Goal: Task Accomplishment & Management: Complete application form

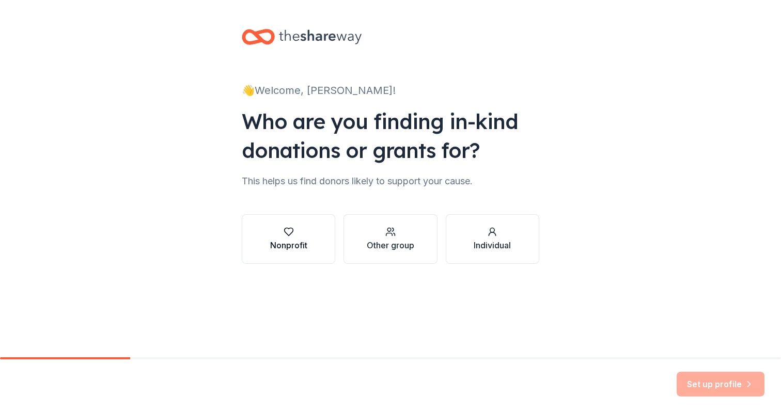
click at [298, 245] on div "Nonprofit" at bounding box center [288, 245] width 37 height 12
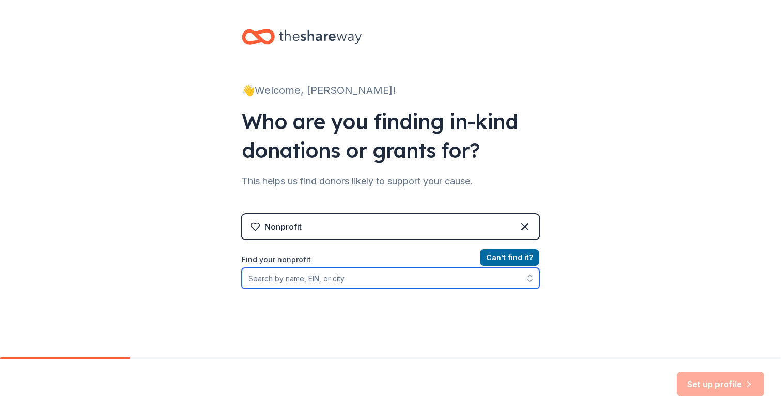
click at [410, 272] on input "Find your nonprofit" at bounding box center [390, 278] width 297 height 21
type input "[US_EMPLOYER_IDENTIFICATION_NUMBER]"
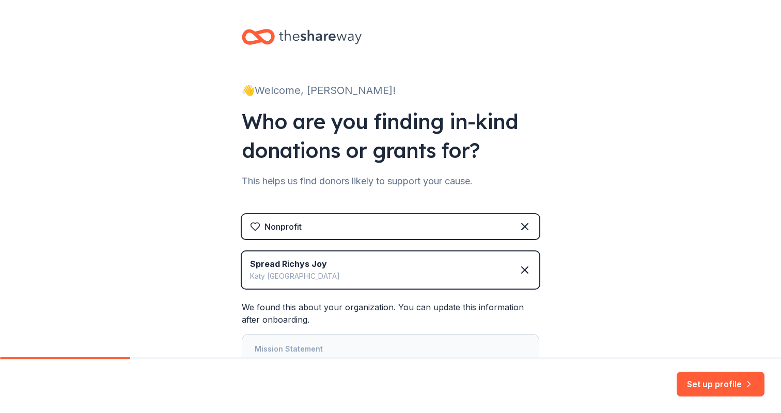
scroll to position [108, 0]
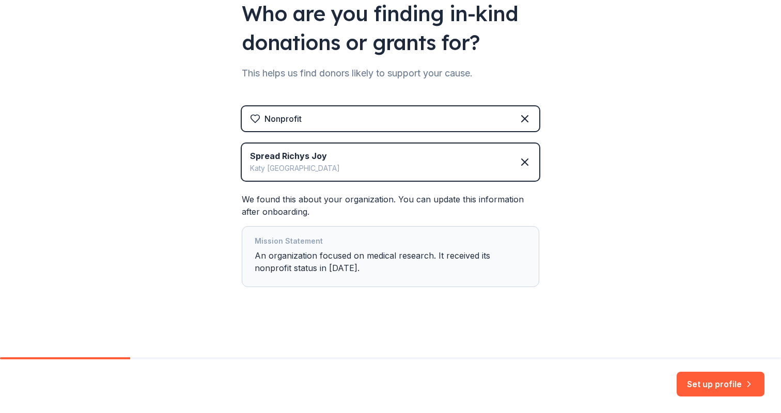
click at [355, 270] on div "Mission Statement An organization focused on medical research. It received its …" at bounding box center [391, 256] width 272 height 43
click at [711, 382] on button "Set up profile" at bounding box center [720, 384] width 88 height 25
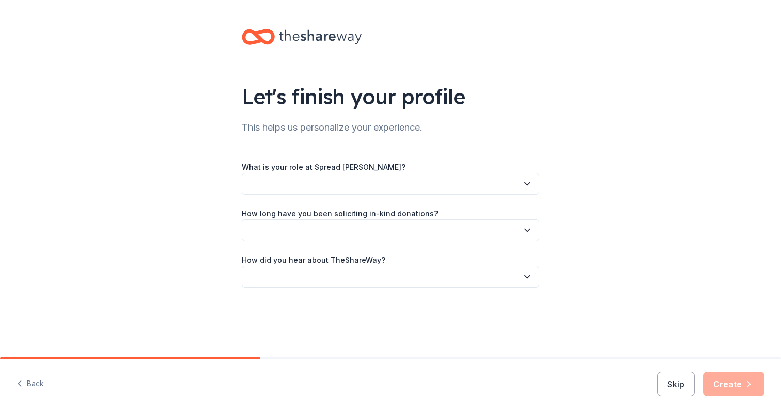
click at [470, 181] on button "button" at bounding box center [390, 184] width 297 height 22
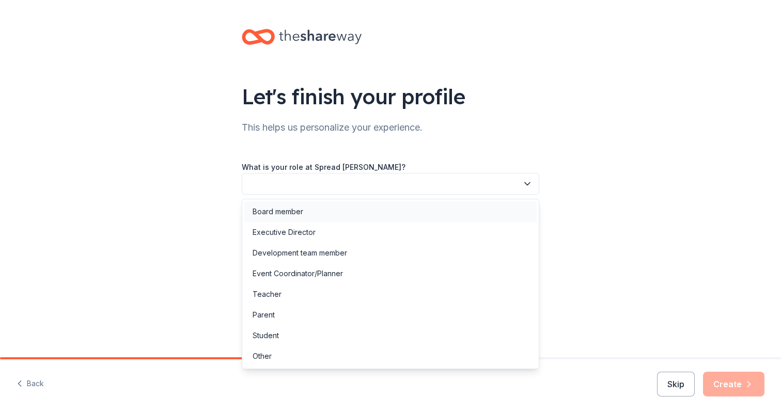
click at [390, 210] on div "Board member" at bounding box center [390, 211] width 292 height 21
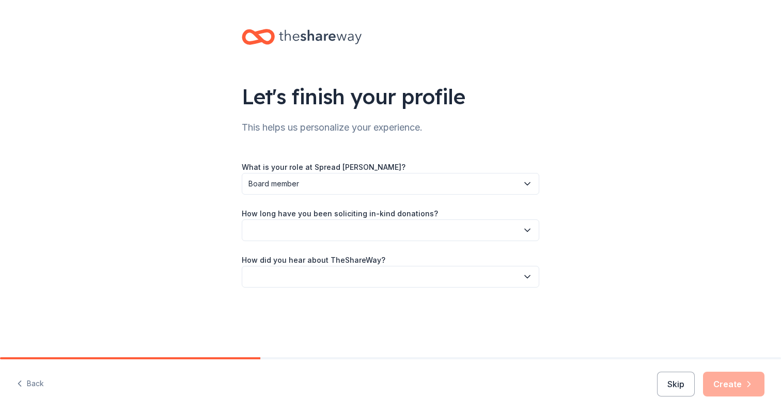
click at [355, 225] on button "button" at bounding box center [390, 230] width 297 height 22
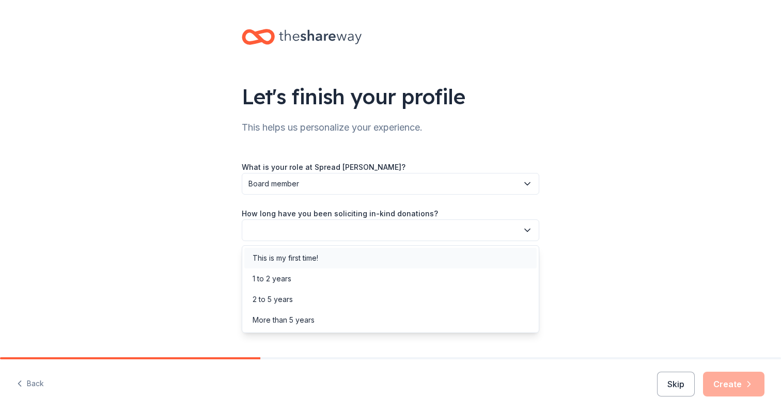
click at [368, 253] on div "This is my first time!" at bounding box center [390, 258] width 292 height 21
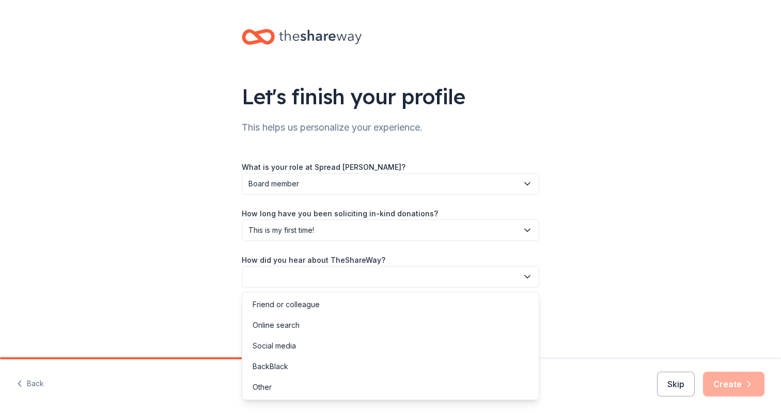
click at [362, 274] on button "button" at bounding box center [390, 277] width 297 height 22
click at [362, 325] on div "Online search" at bounding box center [390, 325] width 292 height 21
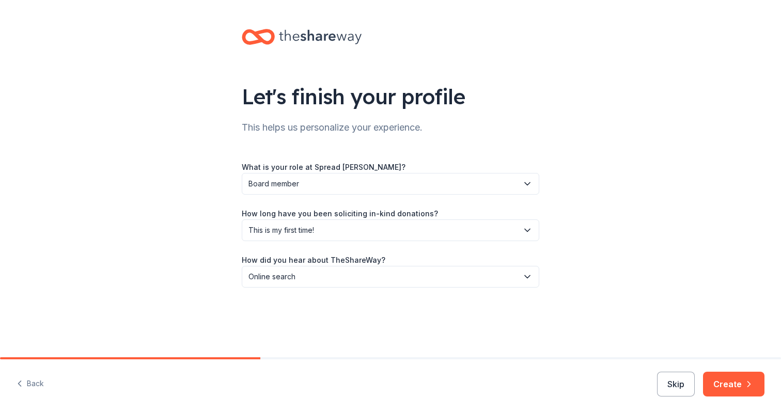
click at [333, 182] on span "Board member" at bounding box center [382, 184] width 269 height 12
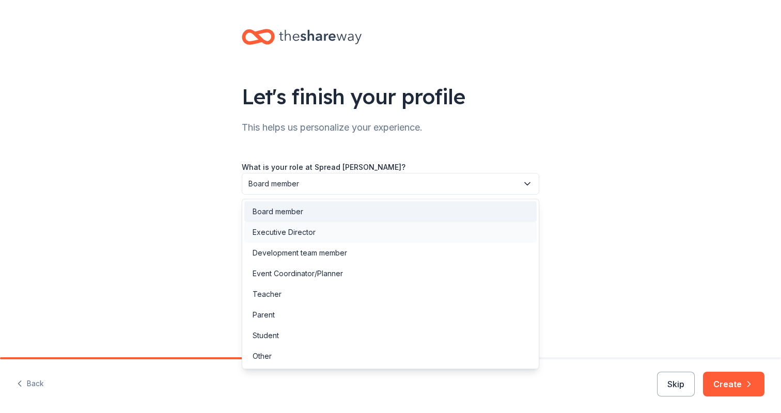
click at [340, 231] on div "Executive Director" at bounding box center [390, 232] width 292 height 21
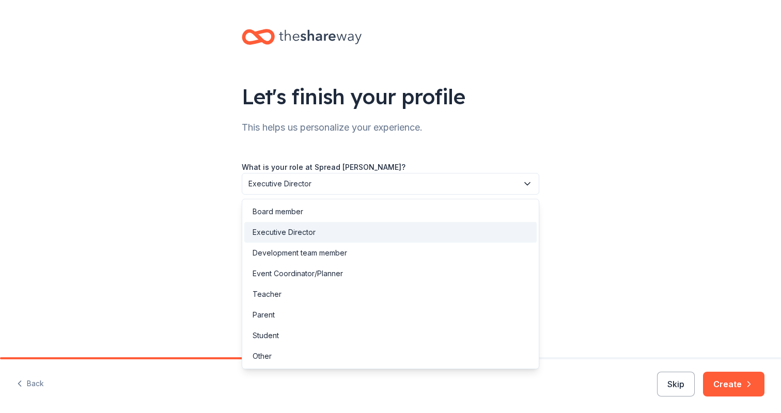
click at [474, 176] on button "Executive Director" at bounding box center [390, 184] width 297 height 22
click at [473, 139] on div "Let's finish your profile This helps us personalize your experience. What is yo…" at bounding box center [390, 168] width 330 height 337
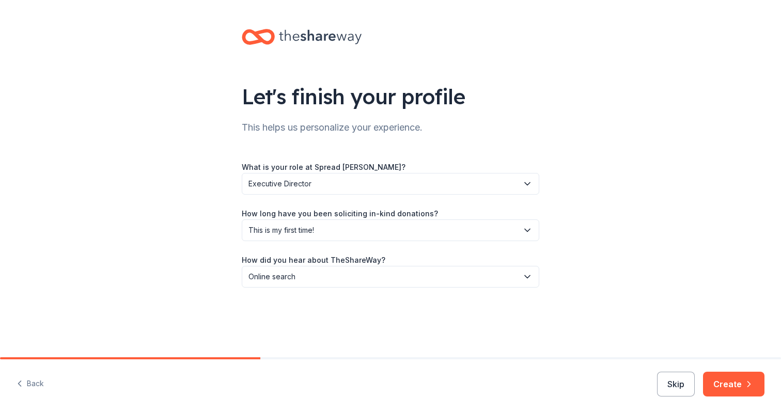
click at [368, 179] on span "Executive Director" at bounding box center [382, 184] width 269 height 12
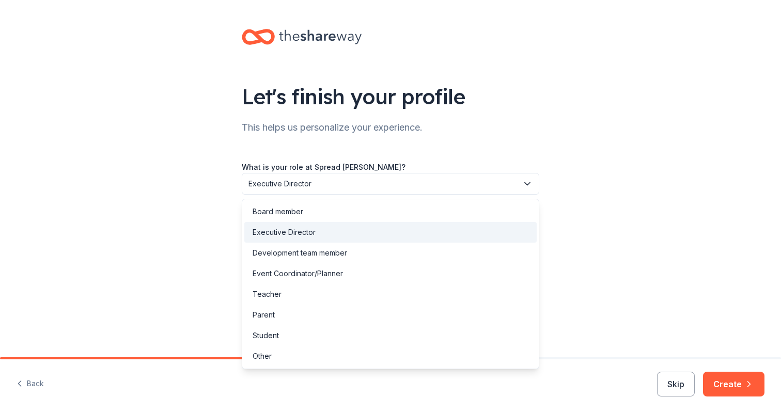
click at [410, 228] on div "Executive Director" at bounding box center [390, 232] width 292 height 21
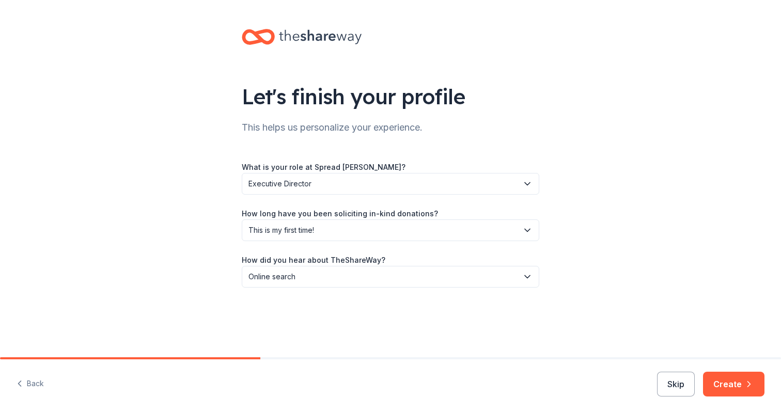
click at [344, 228] on span "This is my first time!" at bounding box center [382, 230] width 269 height 12
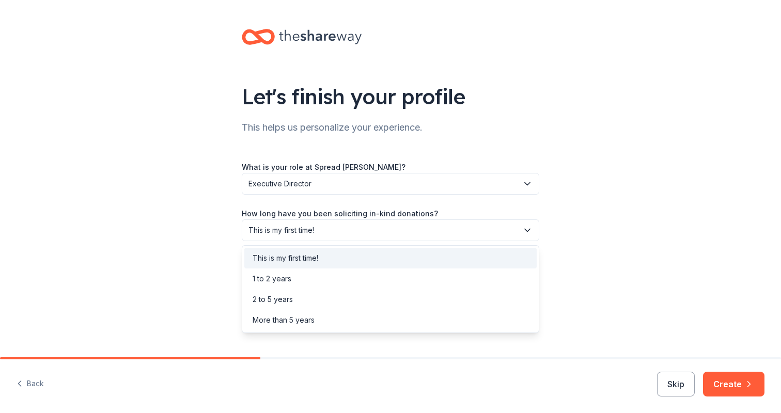
click at [668, 201] on div "Let's finish your profile This helps us personalize your experience. What is yo…" at bounding box center [390, 168] width 781 height 337
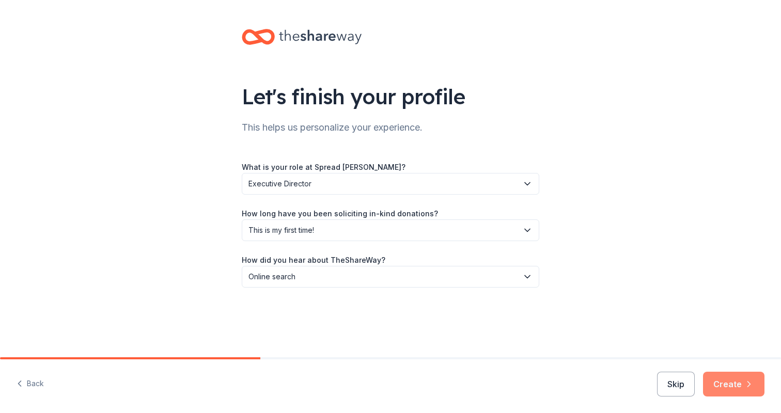
click at [727, 382] on button "Create" at bounding box center [733, 384] width 61 height 25
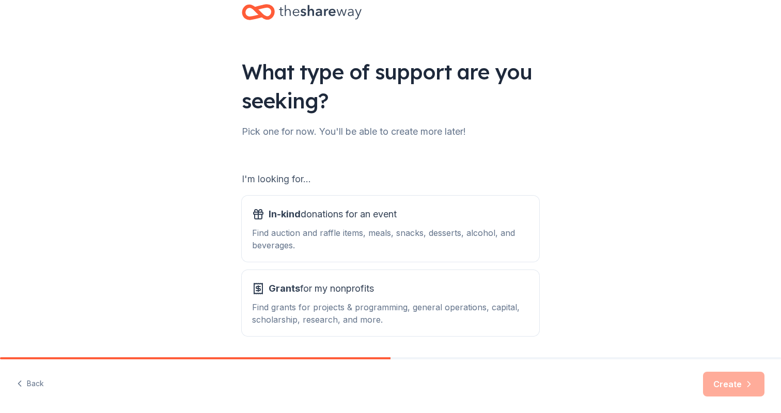
scroll to position [59, 0]
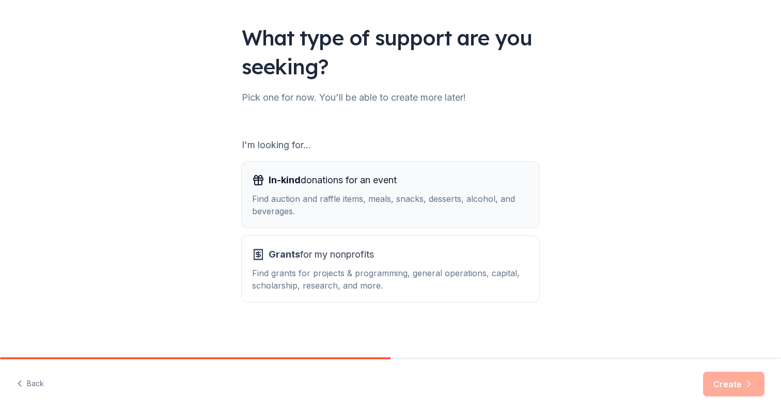
click at [456, 178] on div "In-kind donations for an event" at bounding box center [390, 180] width 277 height 17
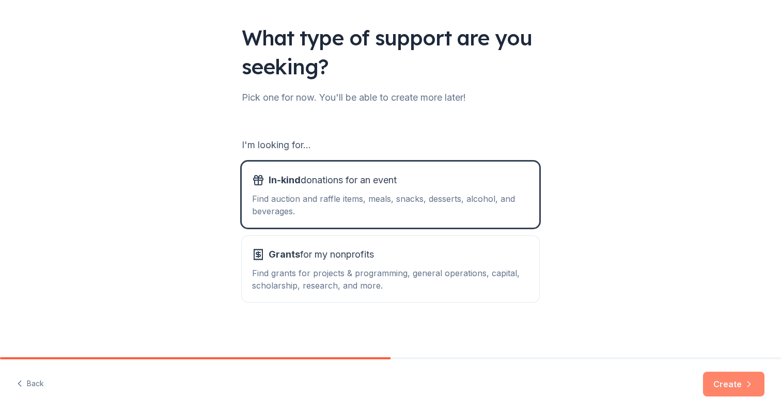
click at [722, 384] on button "Create" at bounding box center [733, 384] width 61 height 25
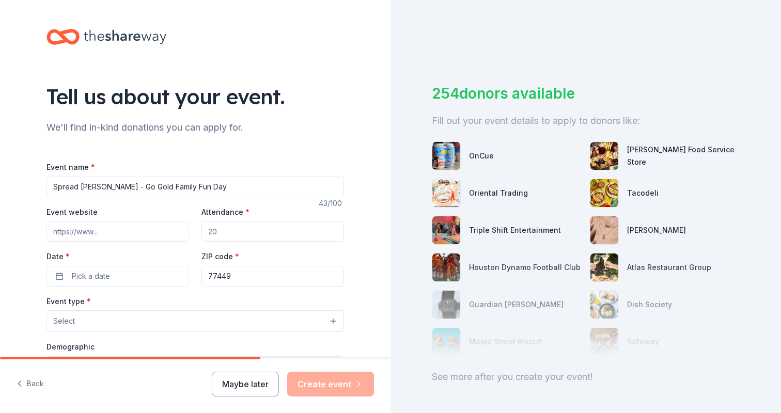
type input "Spread [PERSON_NAME] - Go Gold Family Fun Day"
click at [139, 233] on input "Event website" at bounding box center [117, 231] width 142 height 21
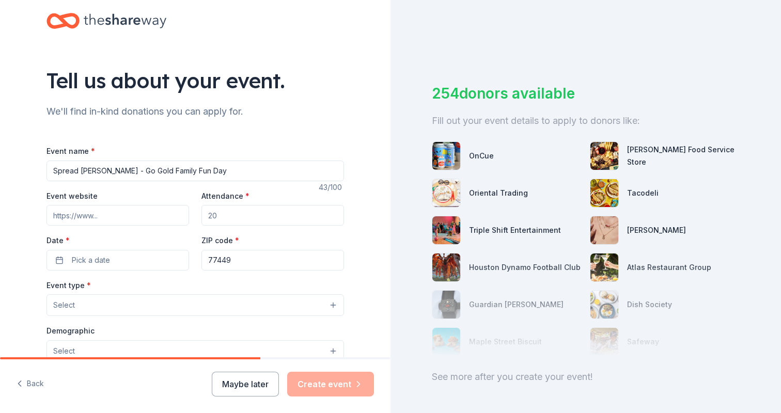
scroll to position [17, 0]
click at [231, 219] on input "Attendance *" at bounding box center [272, 214] width 142 height 21
type input "100"
click at [98, 253] on span "Pick a date" at bounding box center [91, 259] width 38 height 12
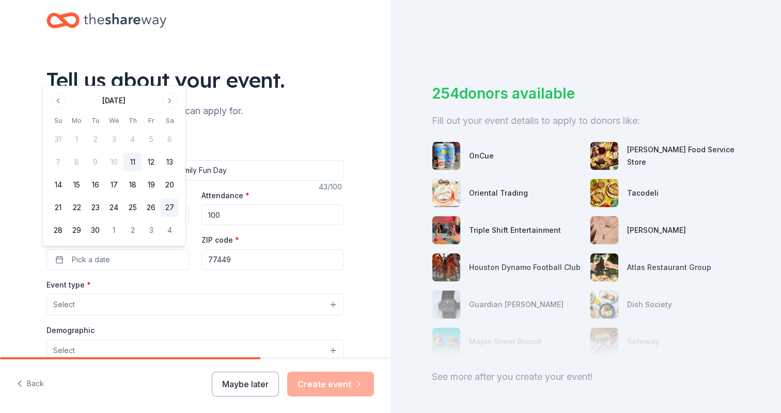
click at [169, 210] on button "27" at bounding box center [170, 207] width 19 height 19
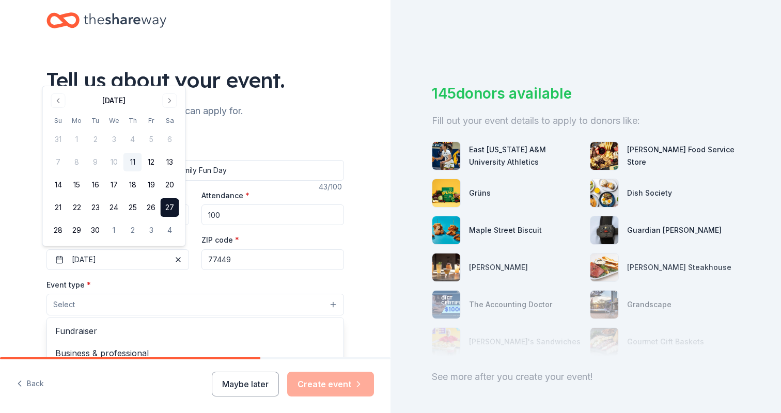
click at [135, 298] on button "Select" at bounding box center [194, 305] width 297 height 22
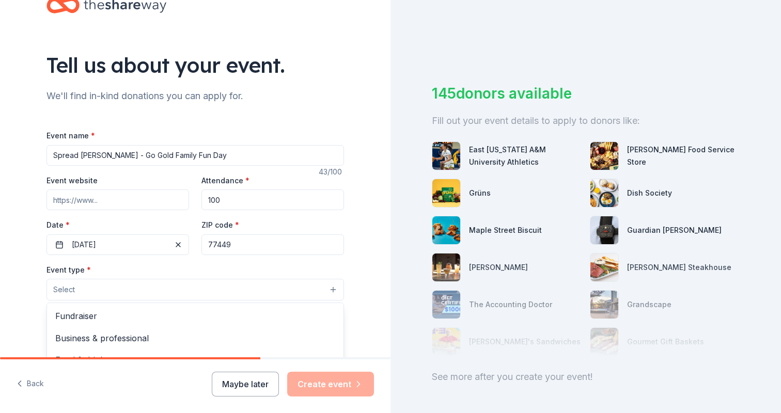
scroll to position [34, 0]
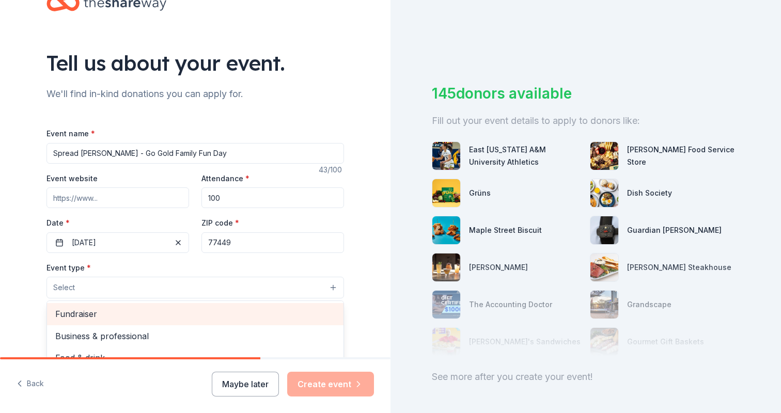
click at [137, 311] on span "Fundraiser" at bounding box center [195, 313] width 280 height 13
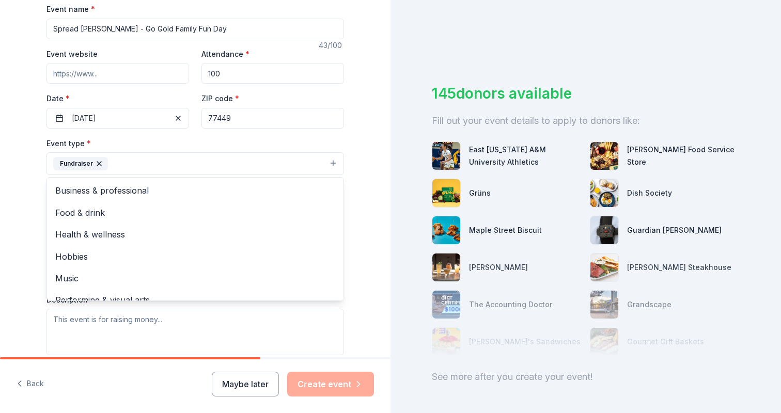
scroll to position [11, 0]
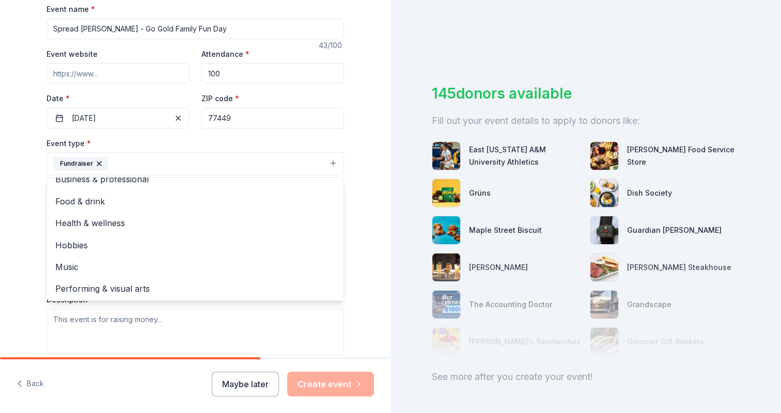
click at [368, 149] on div "Tell us about your event. We'll find in-kind donations you can apply for. Event…" at bounding box center [195, 186] width 390 height 688
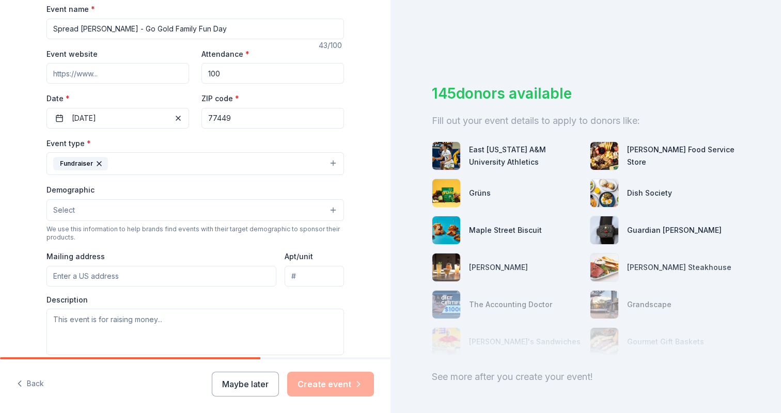
click at [135, 213] on button "Select" at bounding box center [194, 210] width 297 height 22
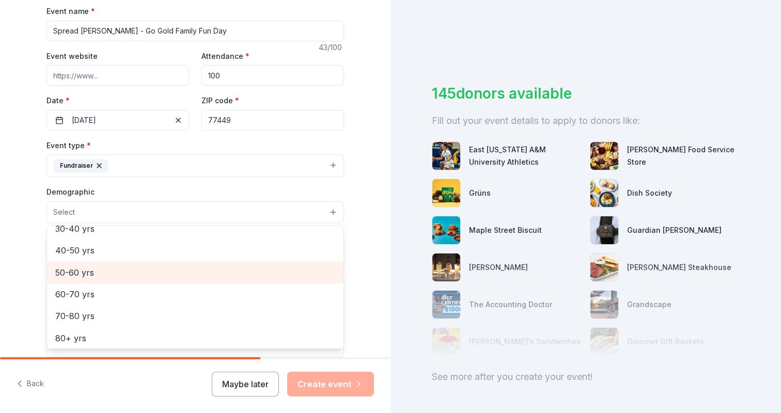
scroll to position [0, 0]
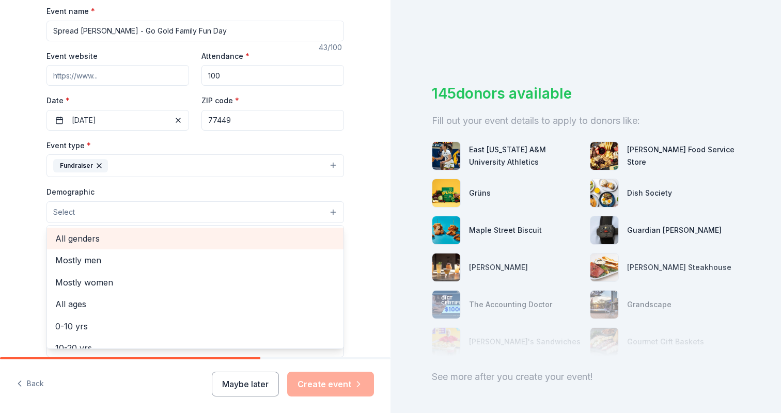
click at [130, 232] on span "All genders" at bounding box center [195, 238] width 280 height 13
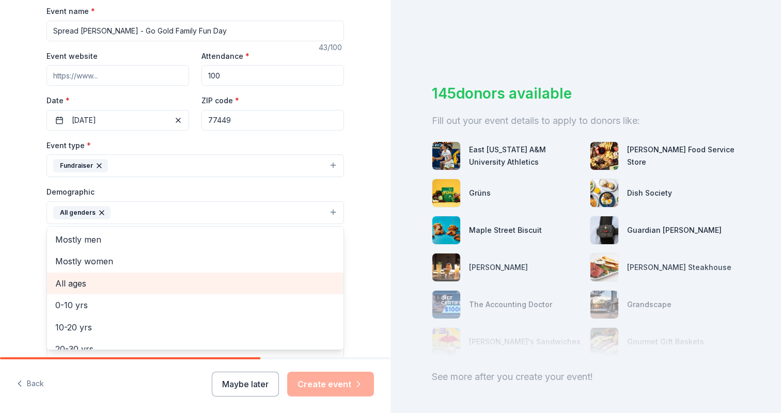
click at [160, 281] on span "All ages" at bounding box center [195, 283] width 280 height 13
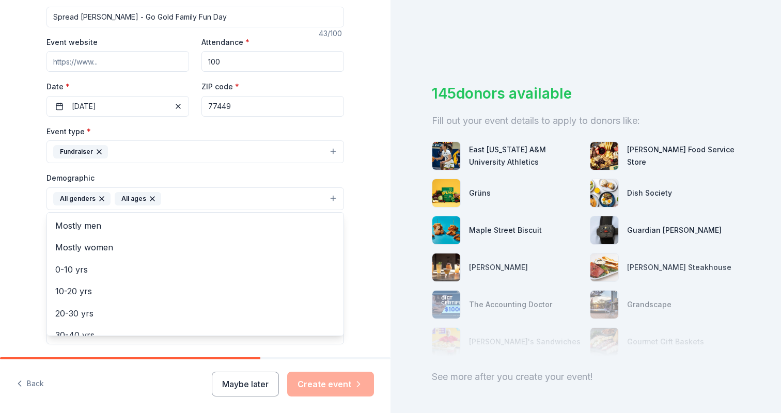
click at [357, 240] on div "Tell us about your event. We'll find in-kind donations you can apply for. Event…" at bounding box center [195, 174] width 390 height 689
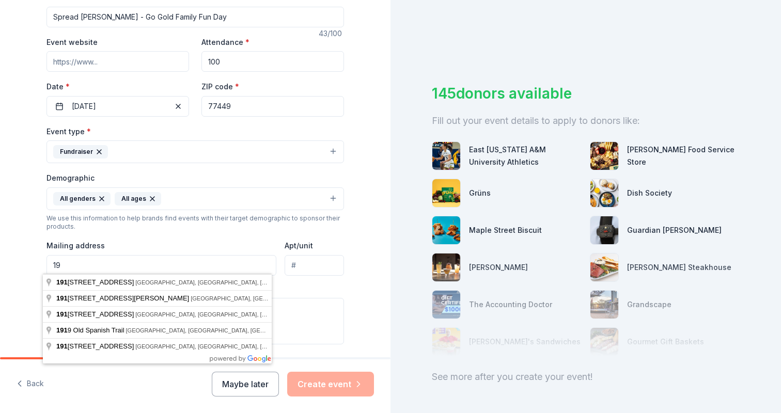
type input "1"
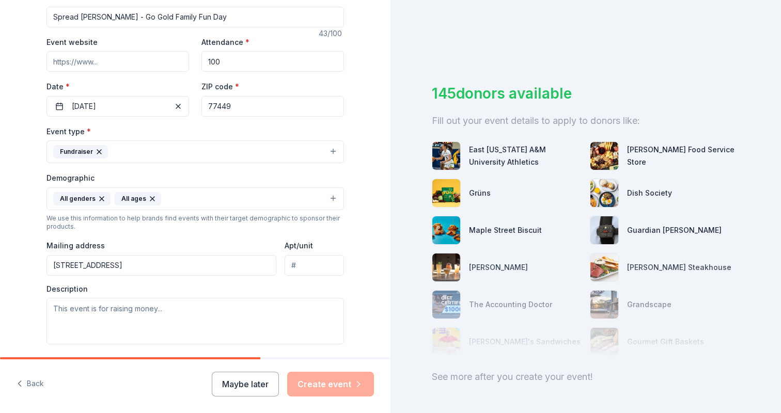
type input "1888 Brittmoore Road, Houston, TX, 77043"
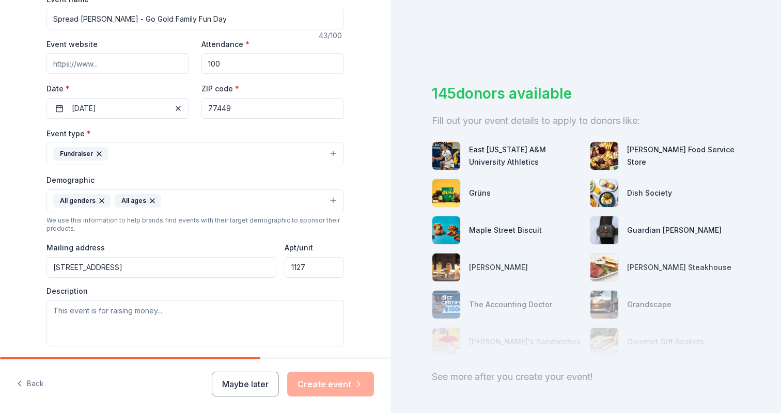
scroll to position [119, 0]
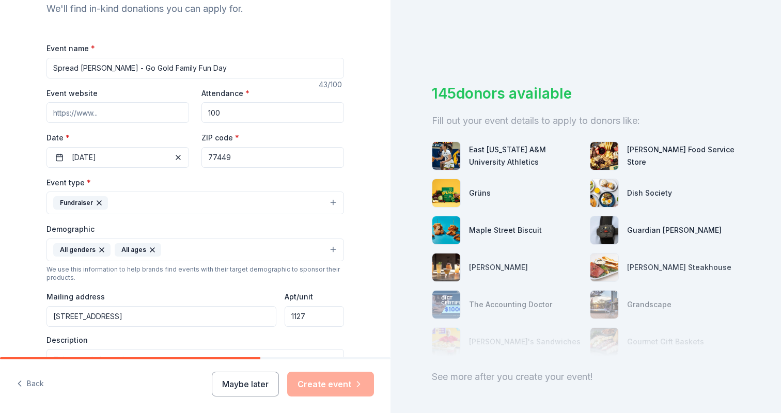
type input "1127"
click at [125, 115] on input "Event website" at bounding box center [117, 112] width 142 height 21
paste input "https://www.zeffy.com/en-US/ticketing/go-gold-family-fun-day"
type input "https://www.zeffy.com/en-US/ticketing/go-gold-family-fun-day"
click at [244, 111] on input "100" at bounding box center [272, 112] width 142 height 21
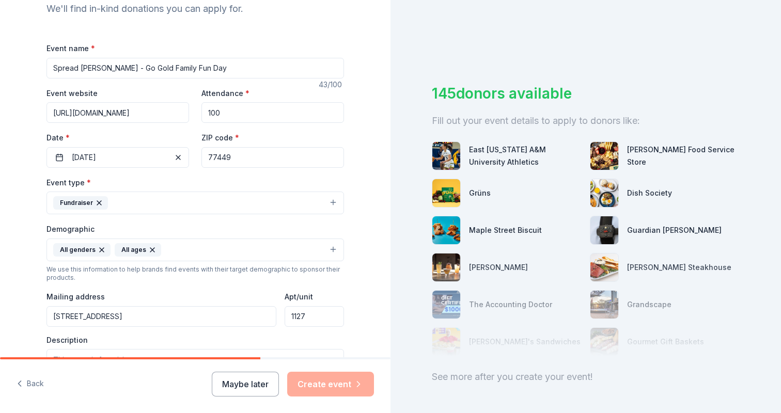
click at [352, 160] on div "Tell us about your event. We'll find in-kind donations you can apply for. Event…" at bounding box center [195, 225] width 330 height 689
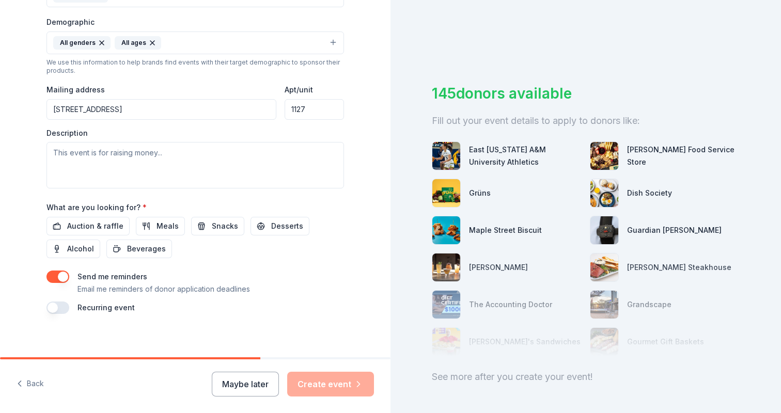
scroll to position [329, 0]
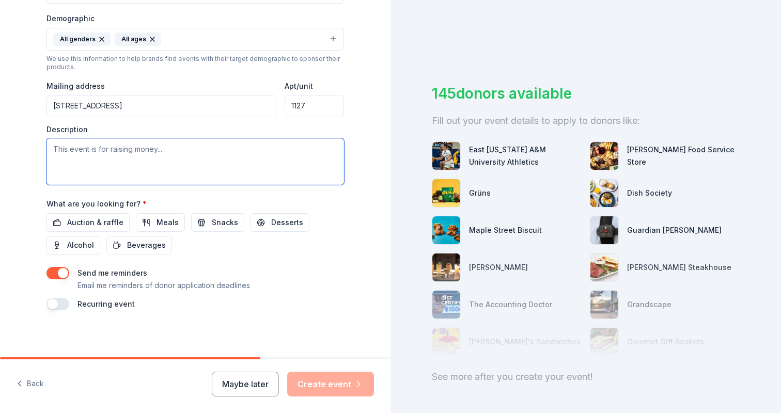
click at [104, 159] on textarea at bounding box center [194, 161] width 297 height 46
paste textarea "This event is part of [MEDICAL_DATA] Awareness Month and is dedicated to raisin…"
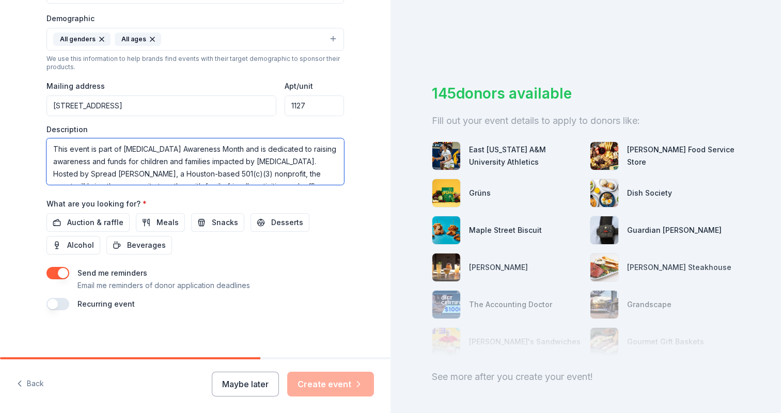
scroll to position [37, 0]
type textarea "This event is part of [MEDICAL_DATA] Awareness Month and is dedicated to raisin…"
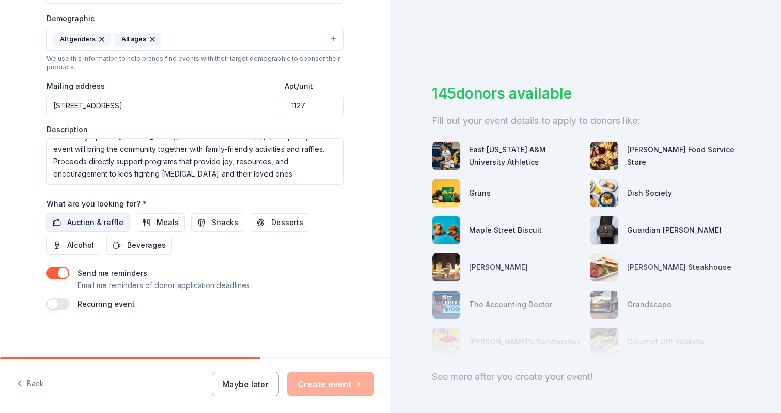
click at [104, 217] on span "Auction & raffle" at bounding box center [95, 222] width 56 height 12
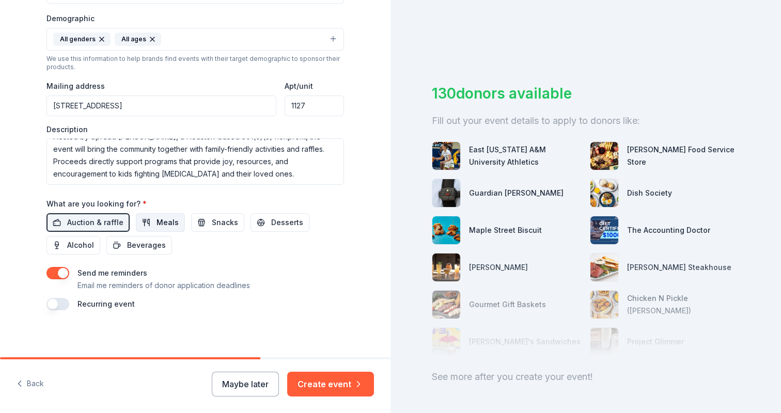
click at [156, 221] on span "Meals" at bounding box center [167, 222] width 22 height 12
click at [229, 220] on button "Snacks" at bounding box center [217, 222] width 53 height 19
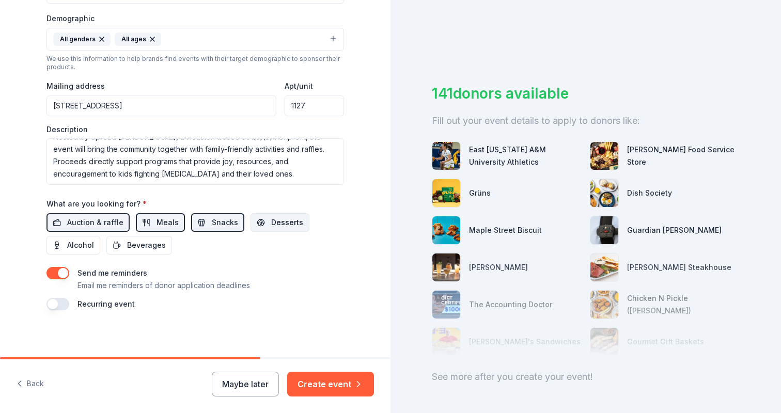
click at [285, 223] on span "Desserts" at bounding box center [287, 222] width 32 height 12
click at [140, 240] on span "Beverages" at bounding box center [146, 245] width 39 height 12
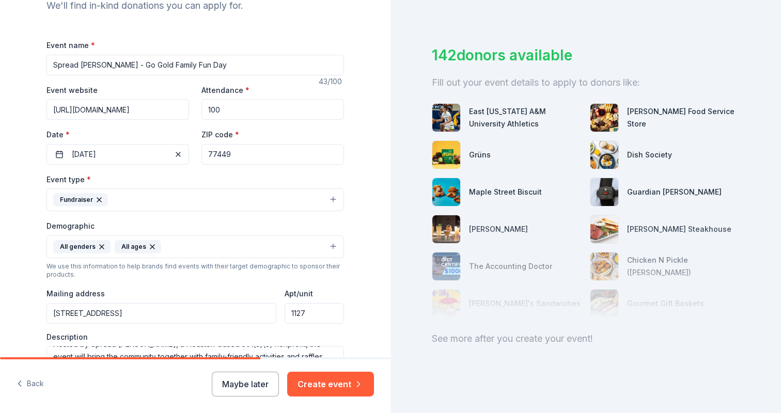
scroll to position [145, 0]
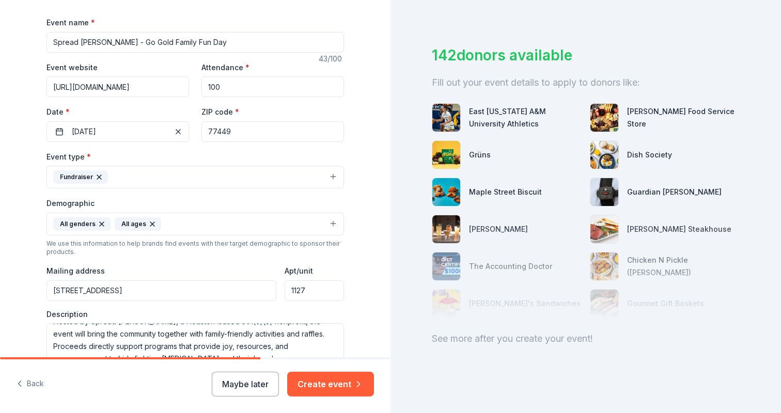
click at [211, 175] on button "Fundraiser" at bounding box center [194, 177] width 297 height 23
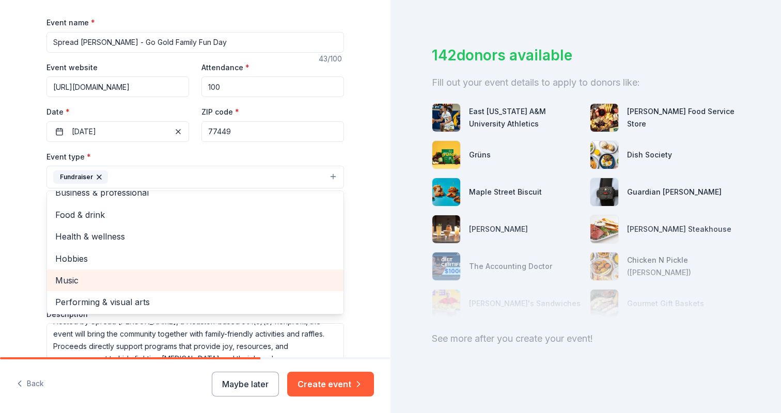
scroll to position [169, 0]
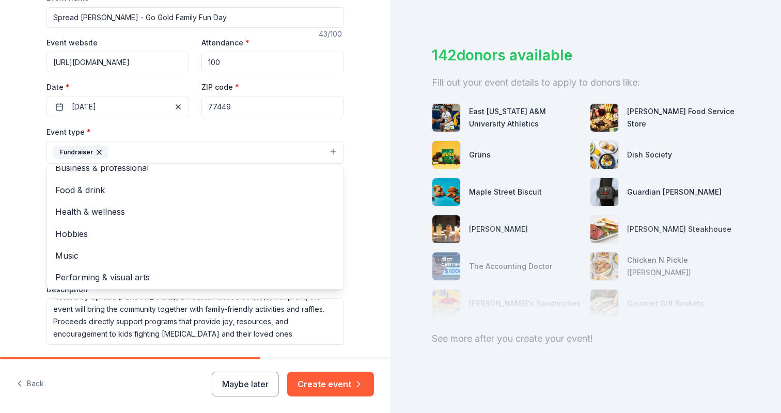
click at [361, 117] on div "Tell us about your event. We'll find in-kind donations you can apply for. Event…" at bounding box center [195, 175] width 390 height 689
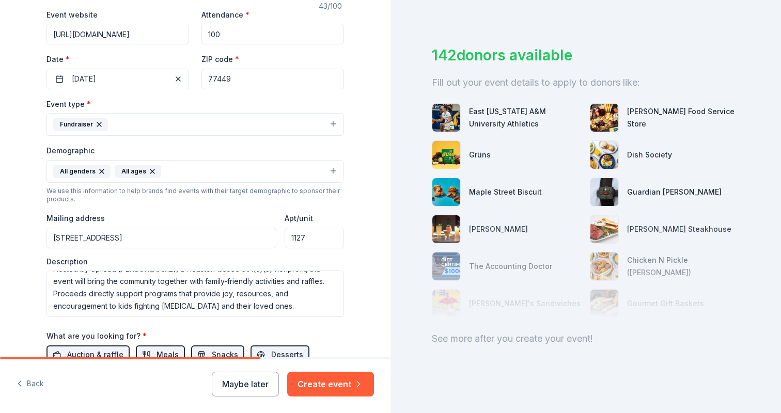
scroll to position [221, 0]
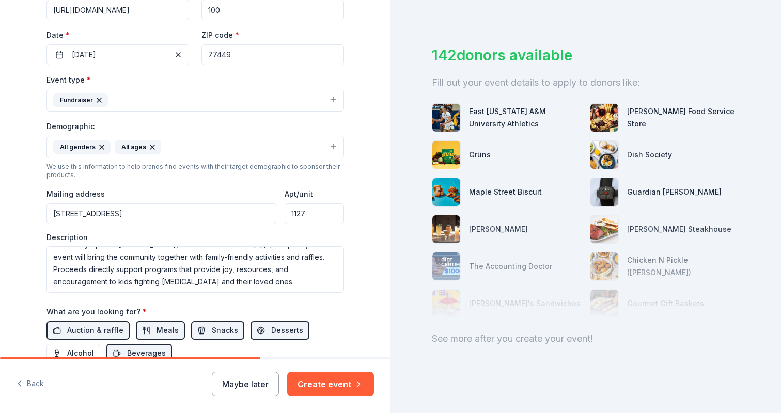
click at [230, 207] on input "1888 Brittmoore Road, Houston, TX, 77043" at bounding box center [161, 213] width 230 height 21
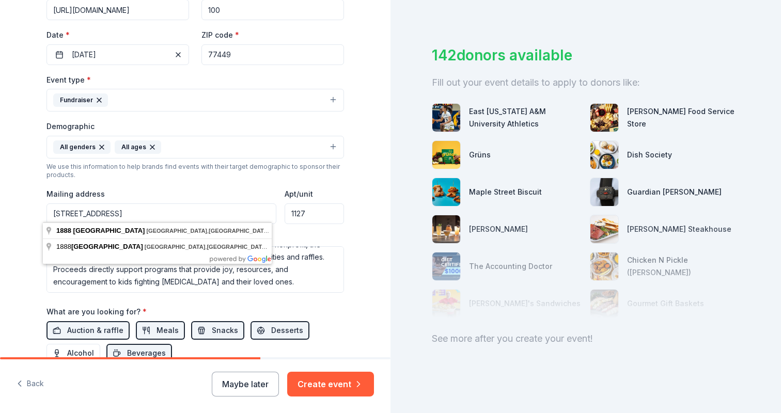
drag, startPoint x: 233, startPoint y: 210, endPoint x: 78, endPoint y: 199, distance: 155.3
click at [78, 199] on div "Mailing address 1888 Brittmoore Road, Houston, TX, 77043" at bounding box center [161, 205] width 230 height 37
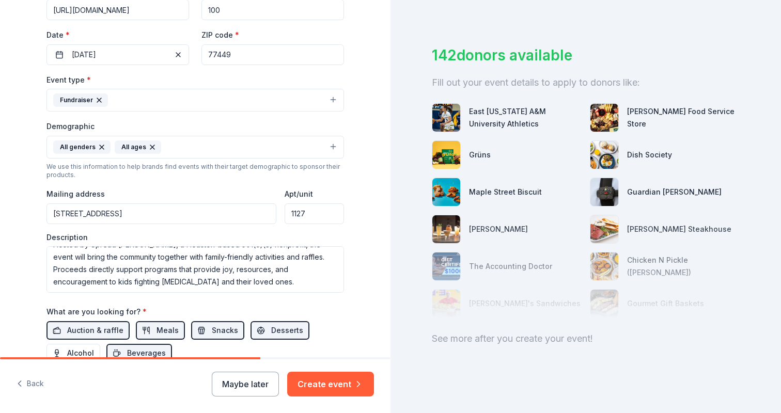
type input "19114 Macallan Lane, Katy, TX, 77449"
click at [325, 214] on input "1127" at bounding box center [313, 213] width 59 height 21
drag, startPoint x: 311, startPoint y: 212, endPoint x: 286, endPoint y: 212, distance: 25.3
click at [285, 211] on input "1127" at bounding box center [313, 213] width 59 height 21
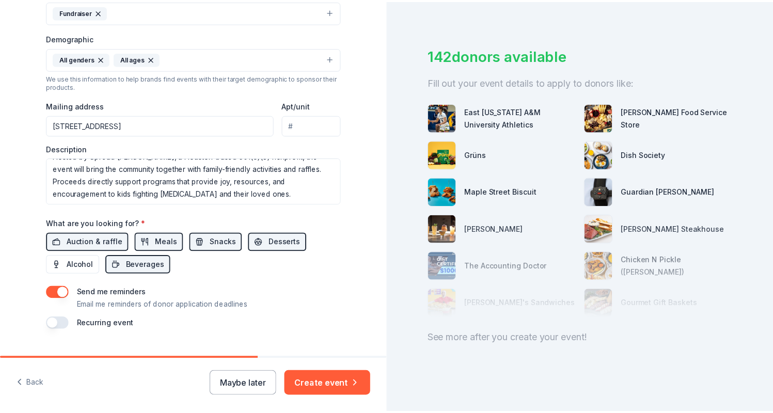
scroll to position [329, 0]
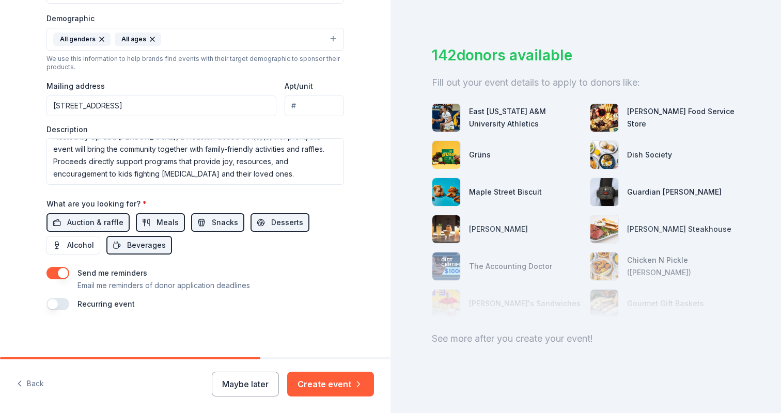
click at [328, 387] on button "Create event" at bounding box center [330, 384] width 87 height 25
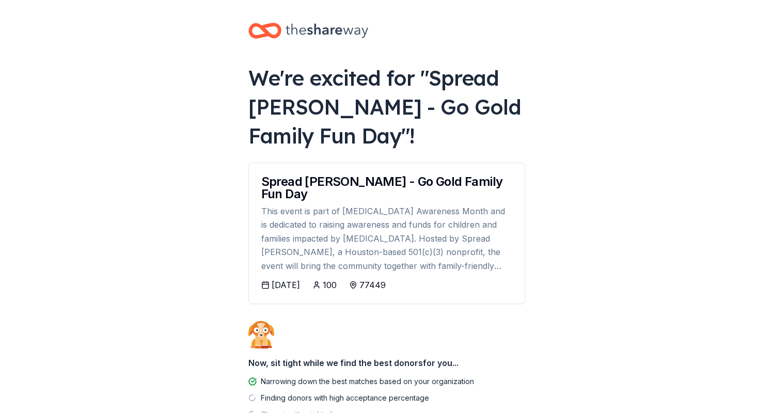
scroll to position [77, 0]
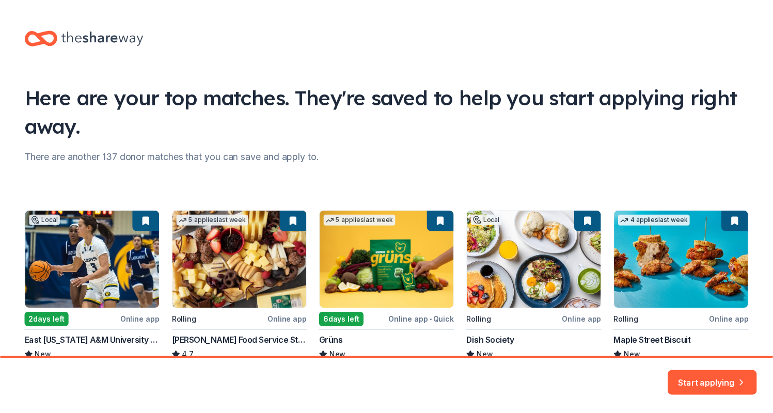
scroll to position [77, 0]
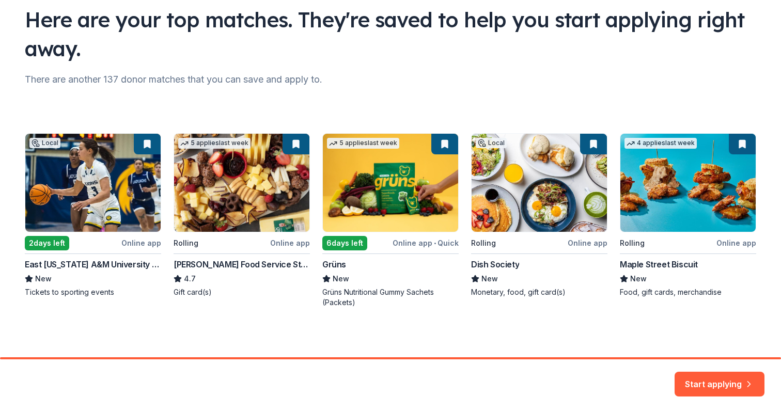
click at [230, 185] on div "Local 2 days left Online app East Texas A&M University Athletics New Tickets to…" at bounding box center [390, 220] width 731 height 174
click at [723, 379] on button "Start applying" at bounding box center [719, 380] width 90 height 25
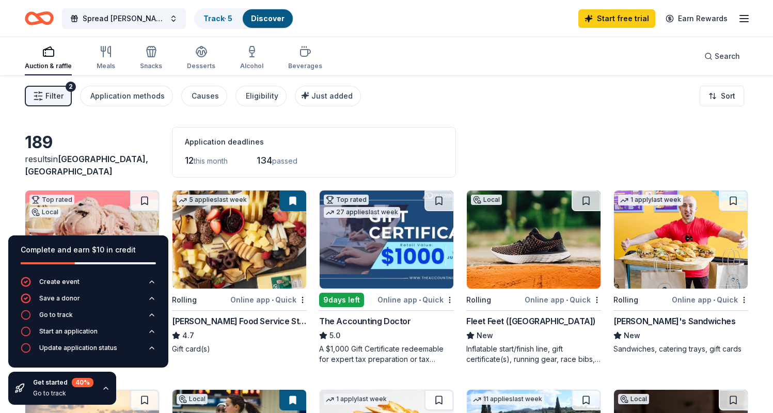
click at [423, 29] on div "Spread Richy's Joy - Go Gold Family Fun Day Track · 5 Discover Start free trial…" at bounding box center [386, 18] width 723 height 24
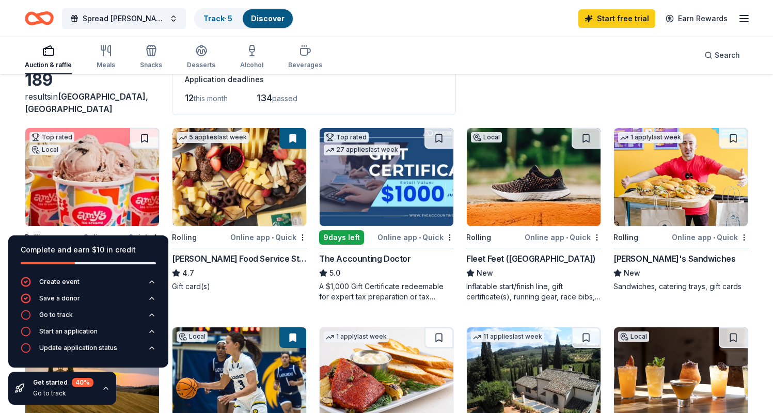
scroll to position [94, 0]
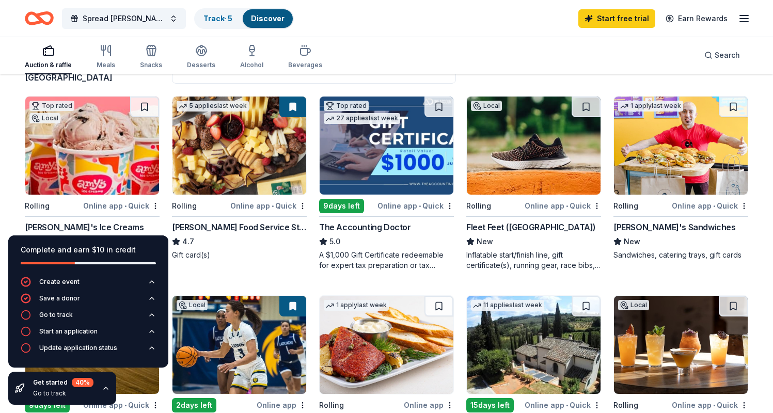
click at [104, 387] on icon "button" at bounding box center [106, 388] width 4 height 2
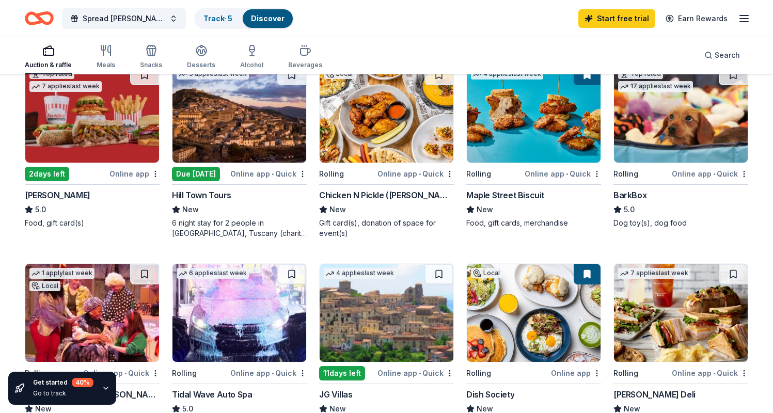
scroll to position [0, 0]
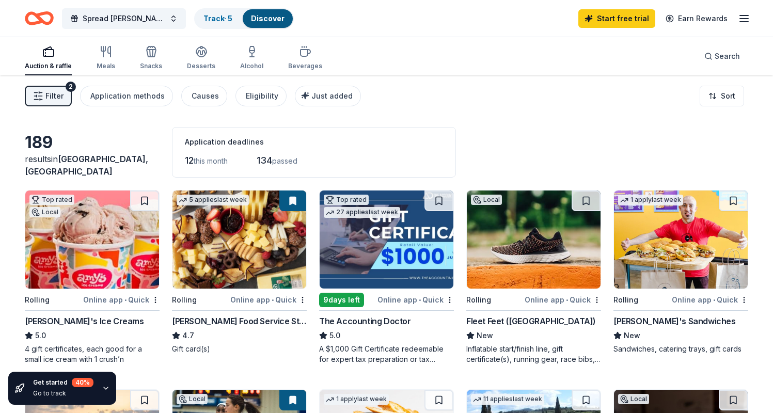
click at [69, 242] on img at bounding box center [92, 239] width 134 height 98
click at [95, 267] on img at bounding box center [92, 239] width 134 height 98
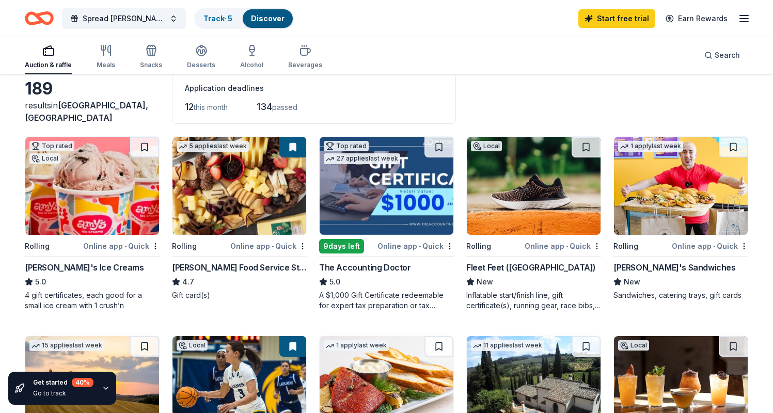
click at [230, 209] on img at bounding box center [239, 186] width 134 height 98
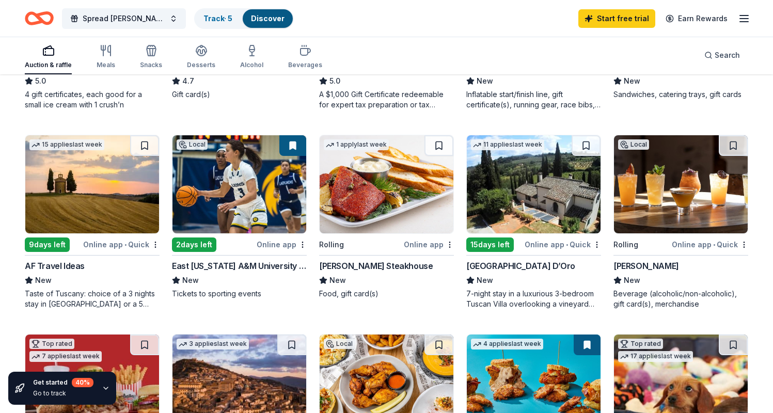
scroll to position [278, 0]
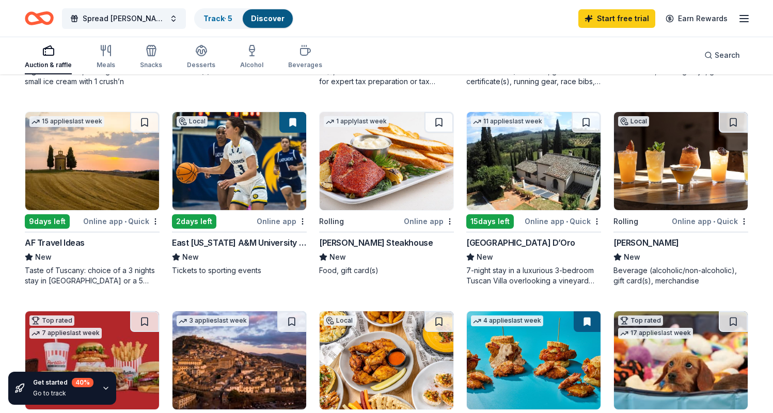
click at [685, 150] on img at bounding box center [681, 161] width 134 height 98
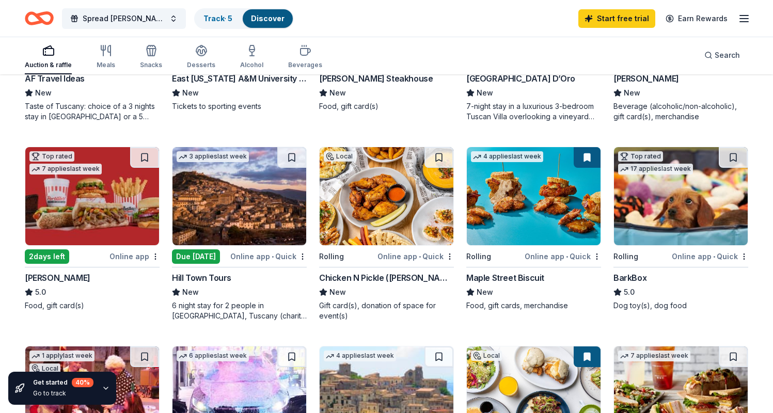
scroll to position [470, 0]
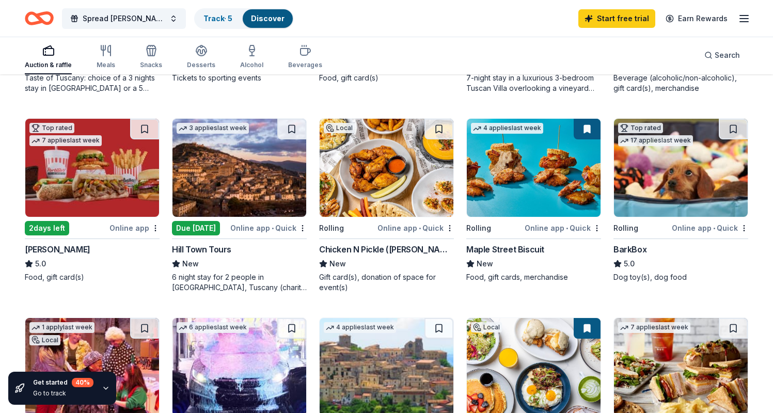
click at [109, 161] on img at bounding box center [92, 168] width 134 height 98
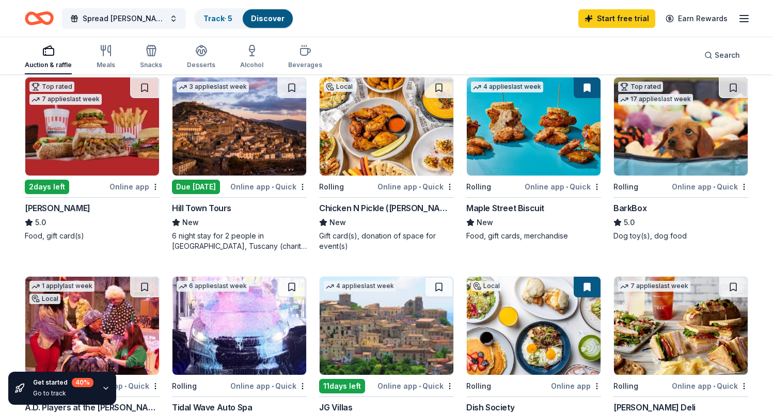
scroll to position [487, 0]
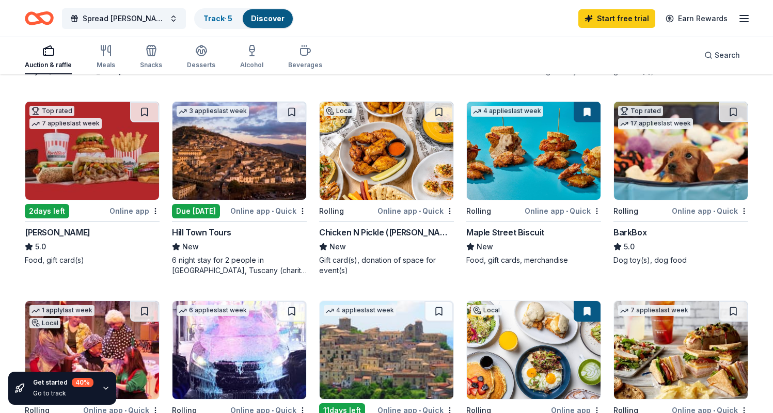
click at [393, 181] on img at bounding box center [387, 151] width 134 height 98
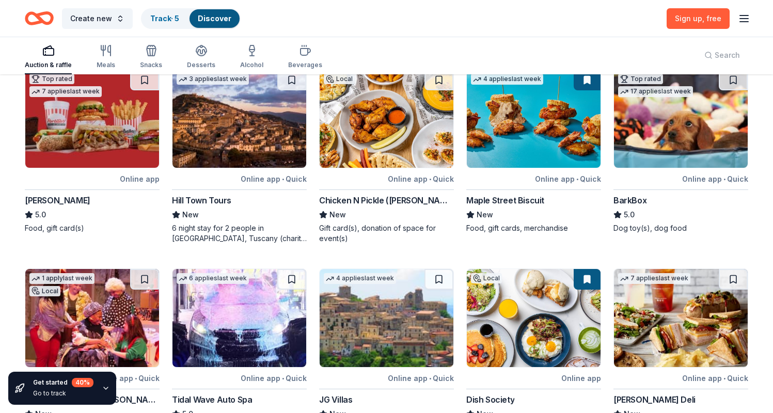
scroll to position [410, 0]
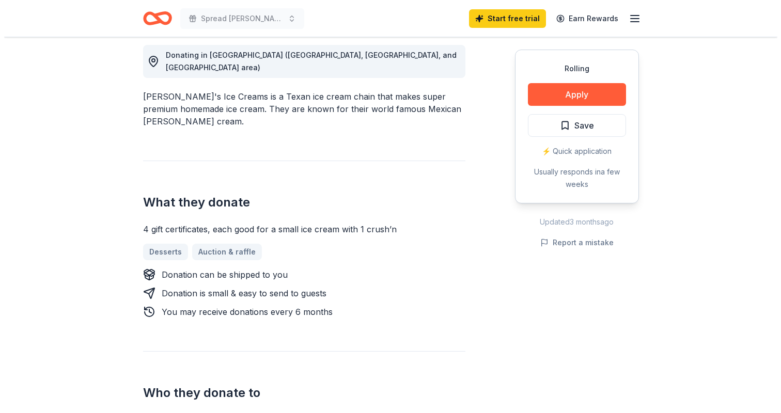
scroll to position [87, 0]
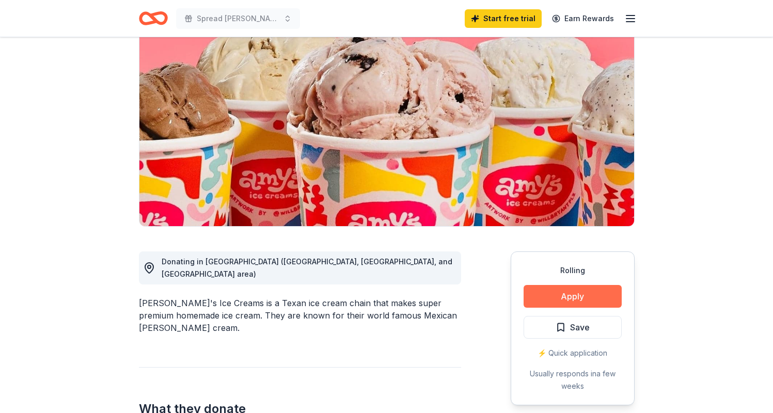
click at [557, 292] on button "Apply" at bounding box center [572, 296] width 98 height 23
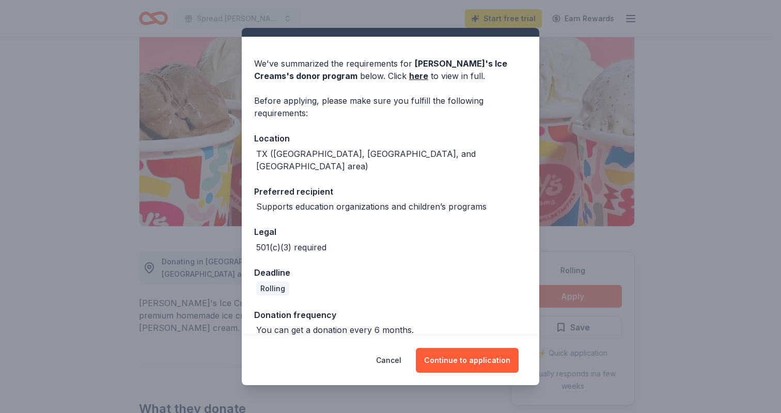
scroll to position [0, 0]
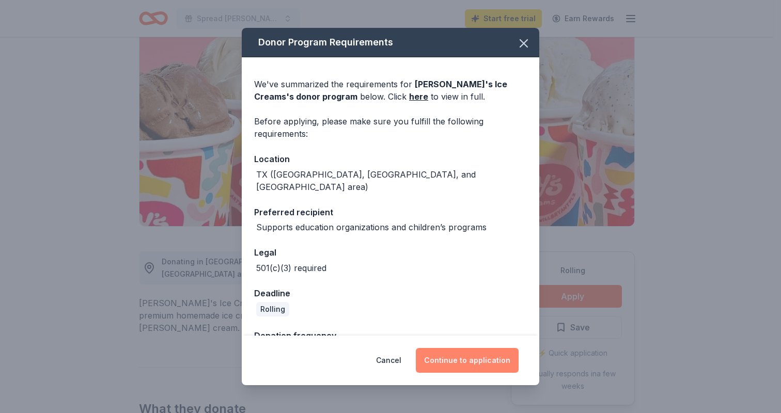
click at [468, 354] on button "Continue to application" at bounding box center [467, 360] width 103 height 25
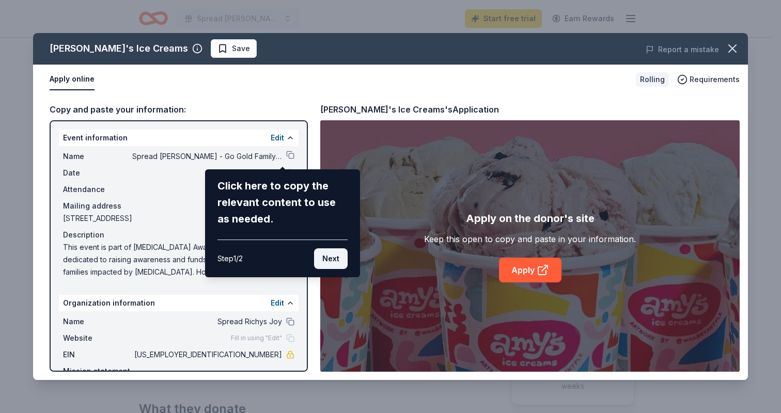
click at [330, 259] on button "Next" at bounding box center [331, 258] width 34 height 21
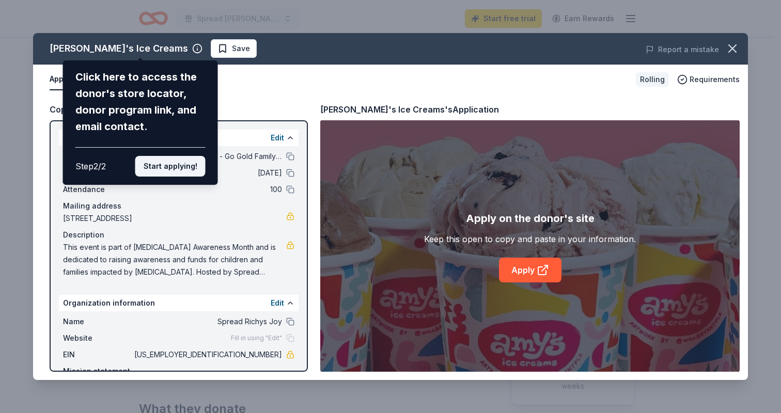
click at [186, 156] on button "Start applying!" at bounding box center [170, 166] width 70 height 21
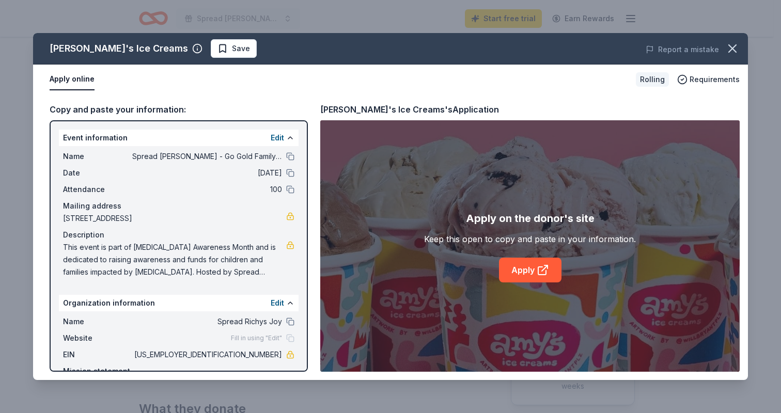
click at [303, 92] on div "Amy's Ice Creams Save Report a mistake Apply online Rolling Requirements Copy a…" at bounding box center [390, 206] width 714 height 347
click at [281, 155] on div "Amy's Ice Creams Save Report a mistake Apply online Rolling Requirements Copy a…" at bounding box center [390, 206] width 714 height 347
click at [280, 171] on div "Amy's Ice Creams Save Report a mistake Apply online Rolling Requirements Copy a…" at bounding box center [390, 206] width 714 height 347
drag, startPoint x: 281, startPoint y: 186, endPoint x: 266, endPoint y: 202, distance: 21.9
click at [281, 187] on div "Amy's Ice Creams Save Report a mistake Apply online Rolling Requirements Copy a…" at bounding box center [390, 206] width 714 height 347
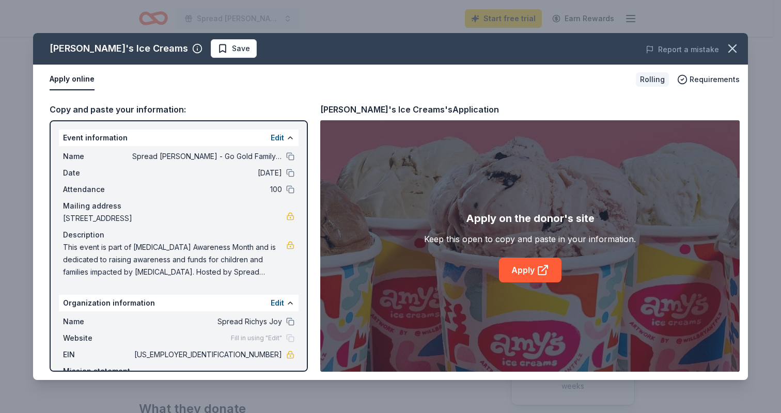
click at [520, 271] on div "Amy's Ice Creams Save Report a mistake Apply online Rolling Requirements Copy a…" at bounding box center [390, 206] width 714 height 347
click at [172, 49] on div "Amy's Ice Creams Save Report a mistake Apply online Rolling Requirements Copy a…" at bounding box center [390, 206] width 714 height 347
click at [486, 91] on div "Amy's Ice Creams Save Report a mistake Apply online Rolling Requirements Copy a…" at bounding box center [390, 206] width 714 height 347
drag, startPoint x: 303, startPoint y: 310, endPoint x: 303, endPoint y: 318, distance: 7.7
click at [309, 323] on div "Amy's Ice Creams Save Report a mistake Apply online Rolling Requirements Copy a…" at bounding box center [390, 206] width 714 height 347
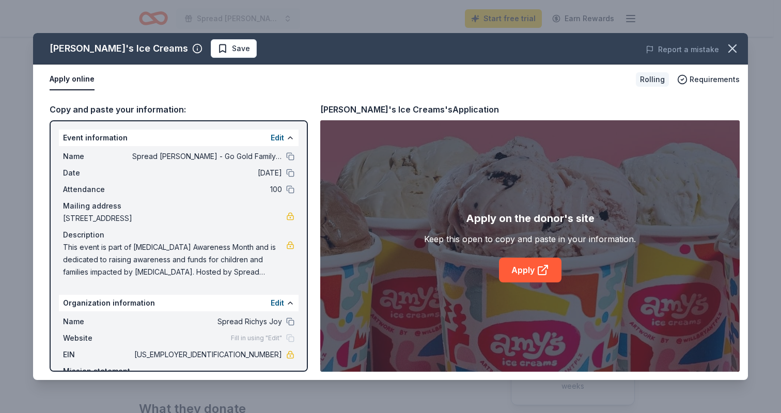
drag, startPoint x: 303, startPoint y: 318, endPoint x: 311, endPoint y: 343, distance: 26.3
click at [311, 343] on div "Amy's Ice Creams Save Report a mistake Apply online Rolling Requirements Copy a…" at bounding box center [390, 206] width 714 height 347
click at [233, 289] on div "Amy's Ice Creams Save Report a mistake Apply online Rolling Requirements Copy a…" at bounding box center [390, 206] width 714 height 347
click at [207, 200] on div "Amy's Ice Creams Save Report a mistake Apply online Rolling Requirements Copy a…" at bounding box center [390, 206] width 714 height 347
click at [72, 80] on div "Amy's Ice Creams Save Report a mistake Apply online Rolling Requirements Copy a…" at bounding box center [390, 206] width 714 height 347
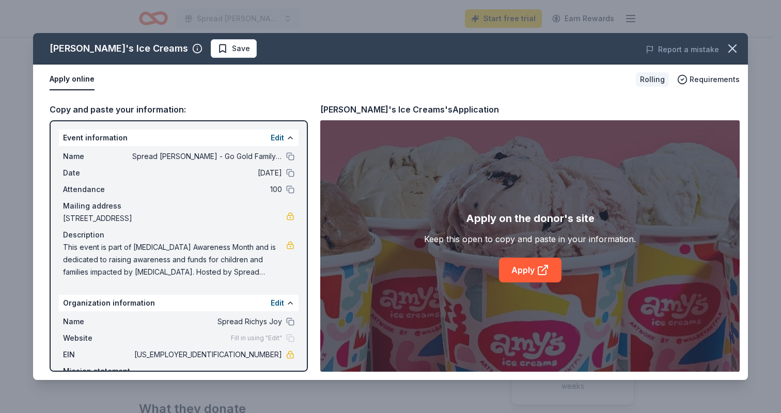
click at [350, 78] on div "Amy's Ice Creams Save Report a mistake Apply online Rolling Requirements Copy a…" at bounding box center [390, 206] width 714 height 347
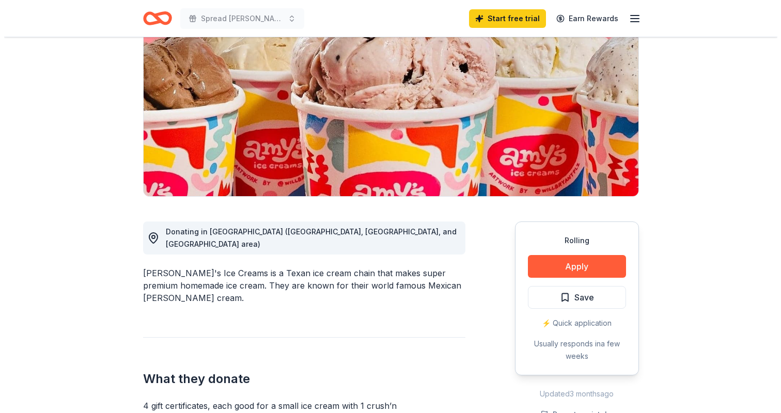
scroll to position [234, 0]
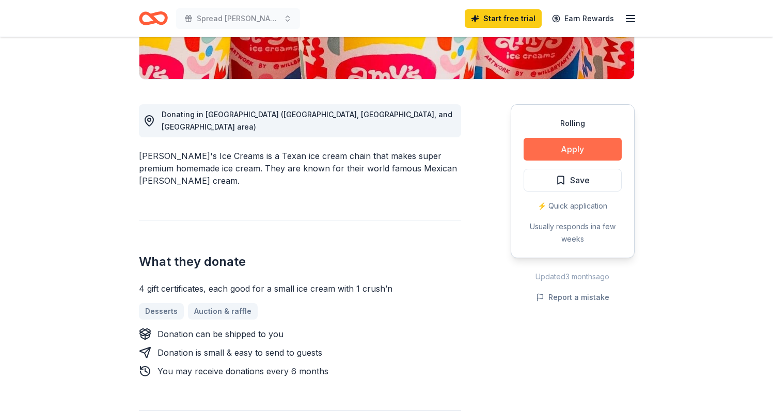
click at [568, 145] on button "Apply" at bounding box center [572, 149] width 98 height 23
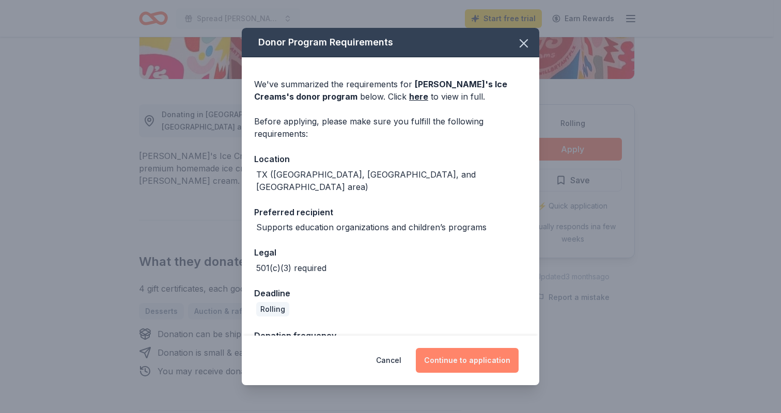
click at [483, 365] on button "Continue to application" at bounding box center [467, 360] width 103 height 25
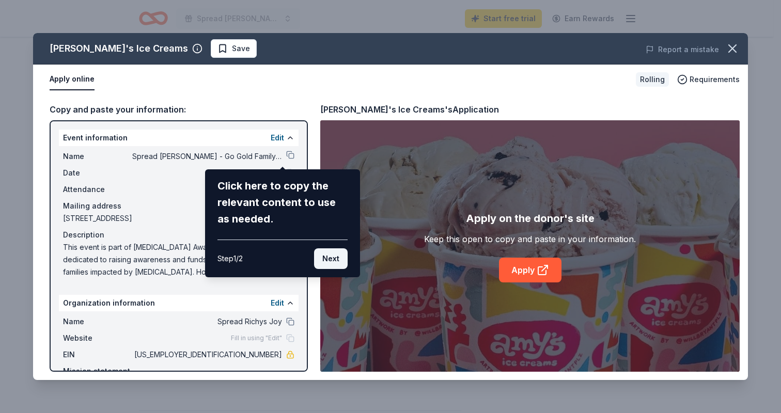
click at [323, 260] on button "Next" at bounding box center [331, 258] width 34 height 21
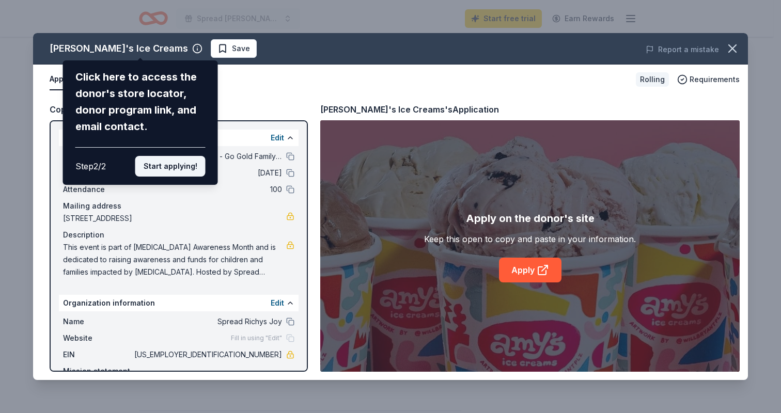
click at [189, 156] on button "Start applying!" at bounding box center [170, 166] width 70 height 21
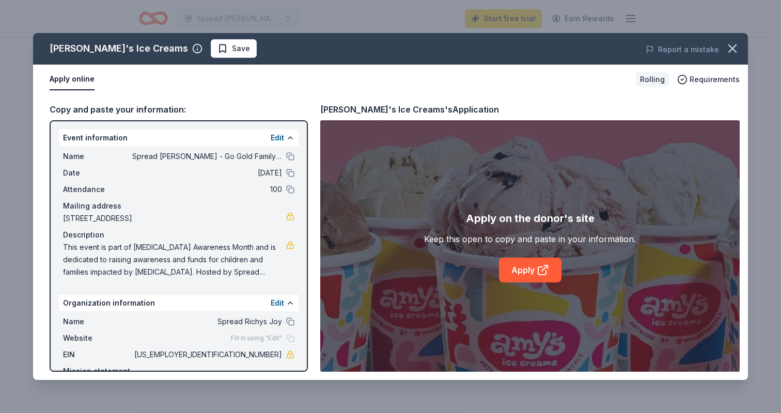
click at [521, 267] on div "Amy's Ice Creams Save Report a mistake Apply online Rolling Requirements Copy a…" at bounding box center [390, 206] width 714 height 347
click at [244, 236] on div "Description" at bounding box center [178, 235] width 231 height 12
click at [202, 141] on div "Event information Edit" at bounding box center [179, 138] width 240 height 17
click at [209, 94] on div "Apply online Rolling Requirements" at bounding box center [390, 80] width 714 height 30
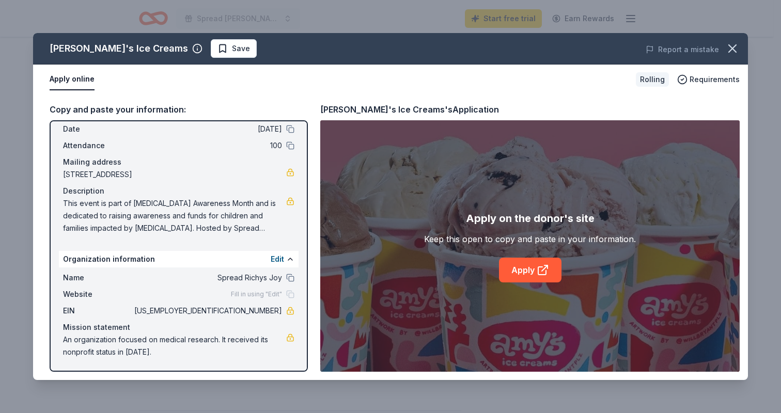
scroll to position [0, 0]
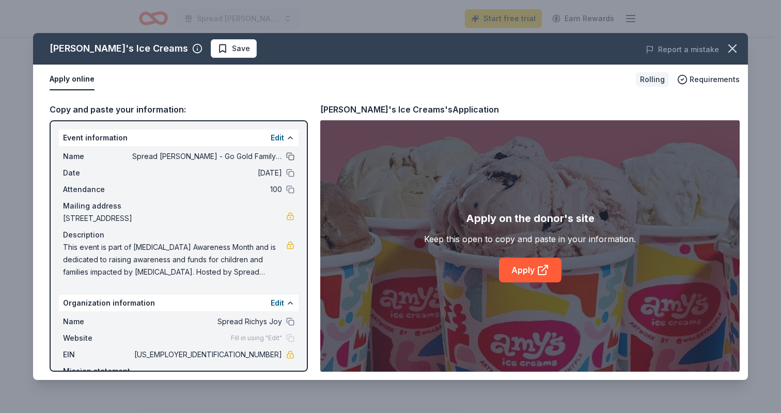
click at [286, 158] on button at bounding box center [290, 156] width 8 height 8
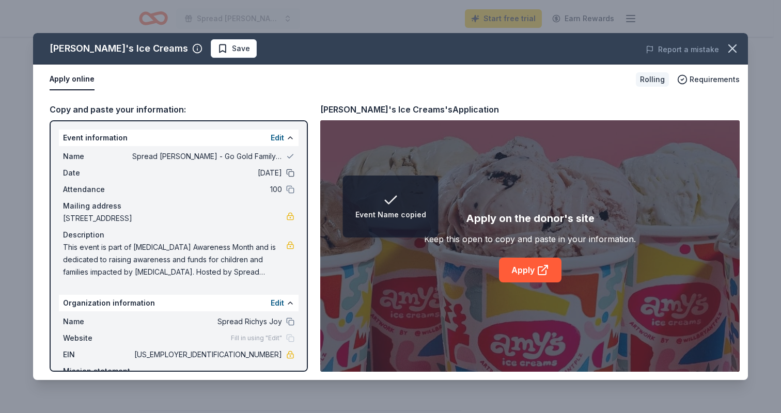
click at [286, 173] on button at bounding box center [290, 173] width 8 height 8
click at [286, 190] on button at bounding box center [290, 189] width 8 height 8
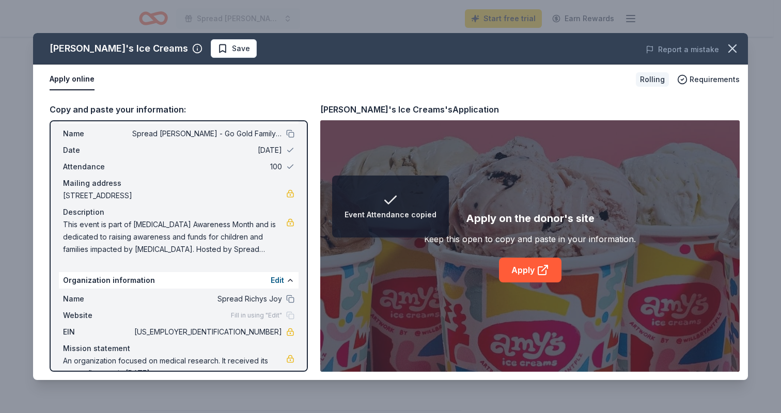
scroll to position [44, 0]
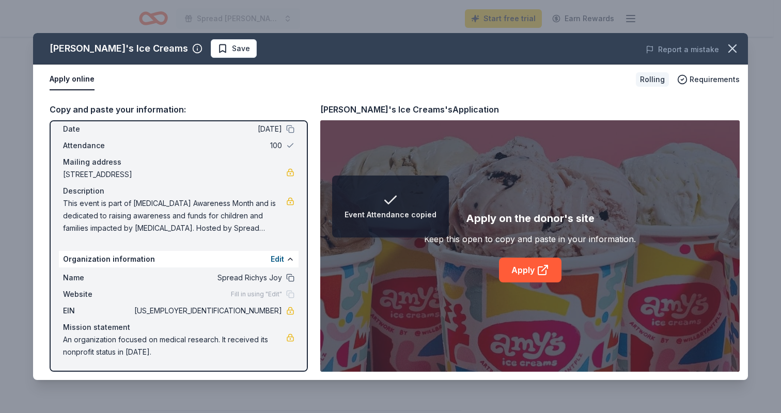
click at [286, 277] on button at bounding box center [290, 278] width 8 height 8
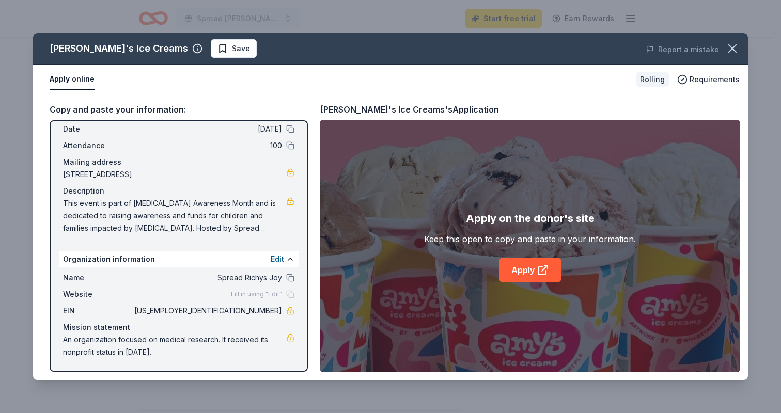
scroll to position [20, 0]
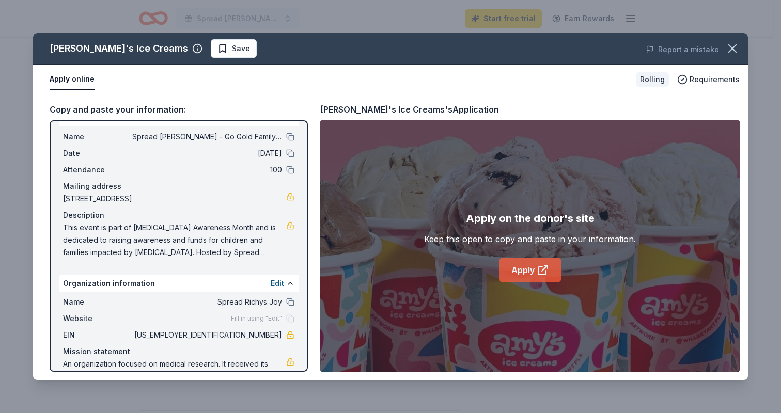
click at [536, 265] on icon at bounding box center [542, 270] width 12 height 12
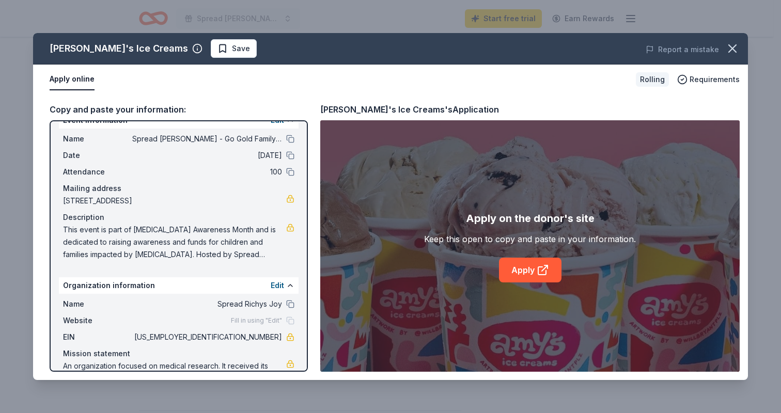
scroll to position [0, 0]
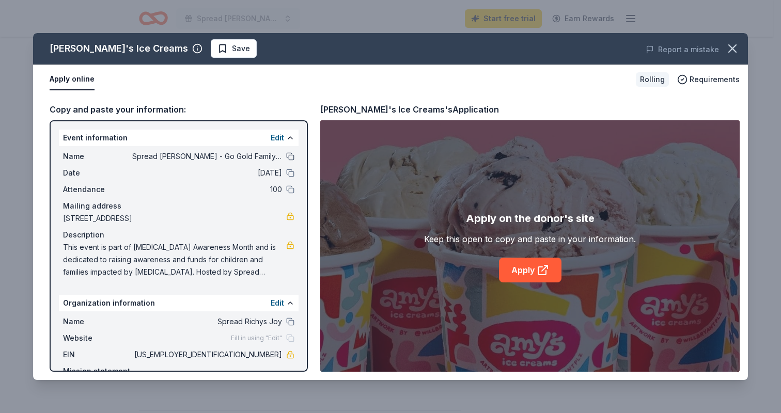
click at [286, 154] on button at bounding box center [290, 156] width 8 height 8
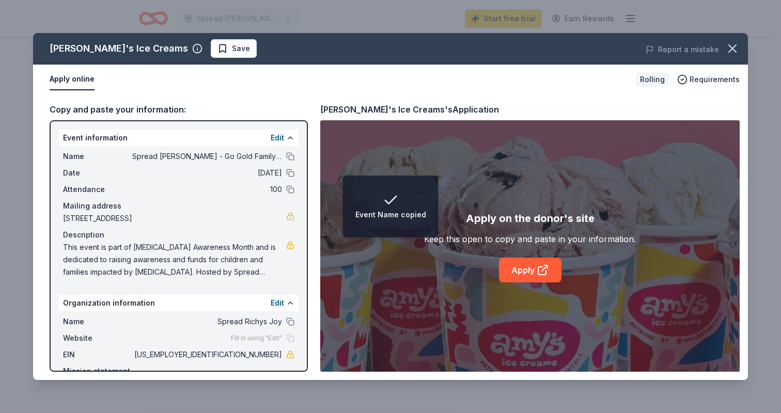
scroll to position [44, 0]
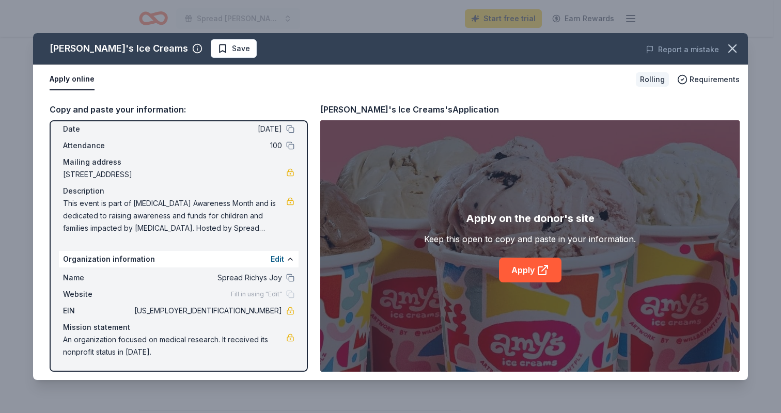
click at [233, 311] on span "[US_EMPLOYER_IDENTIFICATION_NUMBER]" at bounding box center [207, 311] width 150 height 12
drag, startPoint x: 234, startPoint y: 309, endPoint x: 272, endPoint y: 312, distance: 37.9
click at [272, 312] on span "[US_EMPLOYER_IDENTIFICATION_NUMBER]" at bounding box center [207, 311] width 150 height 12
click at [286, 276] on button at bounding box center [290, 278] width 8 height 8
click at [732, 52] on icon "button" at bounding box center [732, 48] width 14 height 14
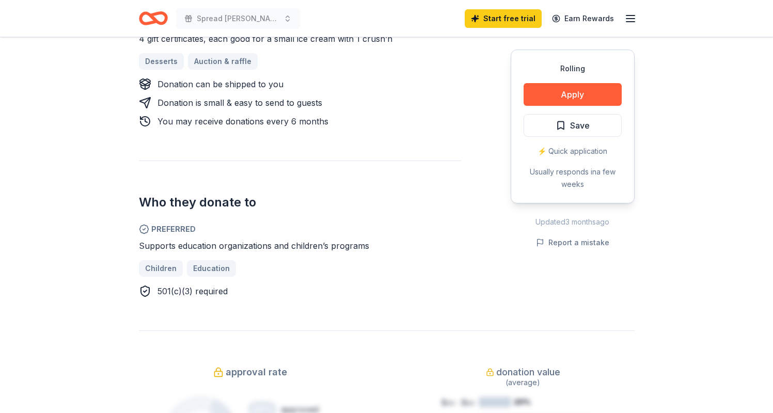
scroll to position [0, 0]
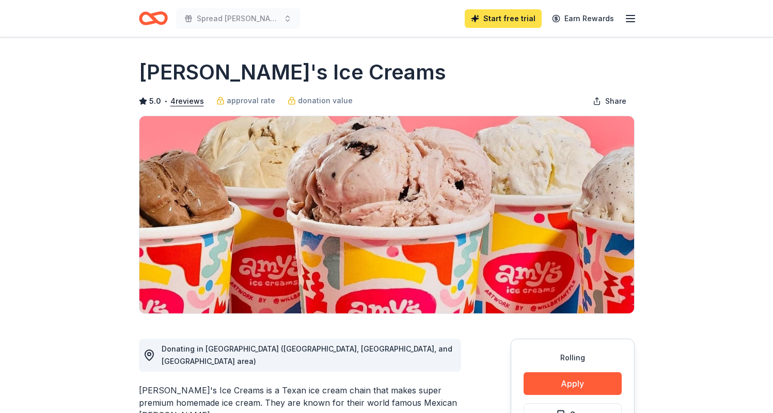
click at [523, 17] on link "Start free trial" at bounding box center [503, 18] width 77 height 19
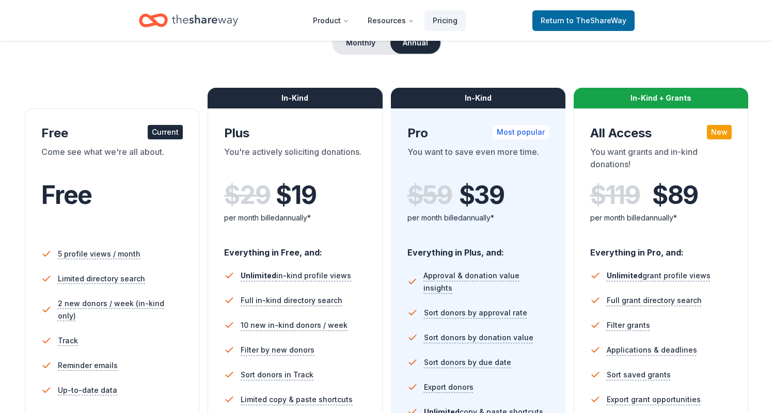
scroll to position [115, 0]
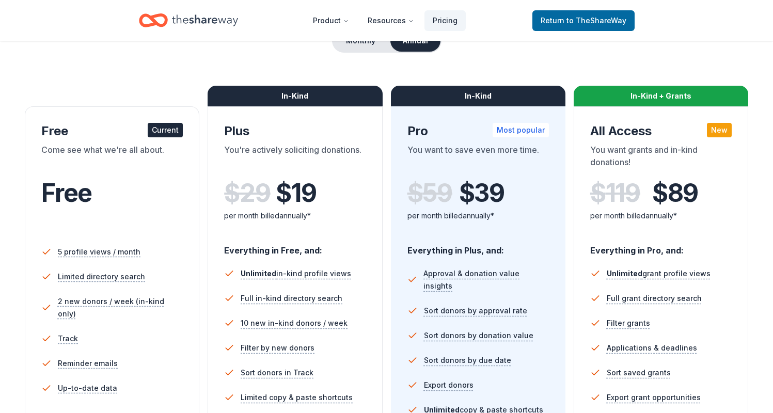
click at [527, 167] on div "You want to save even more time." at bounding box center [477, 158] width 141 height 29
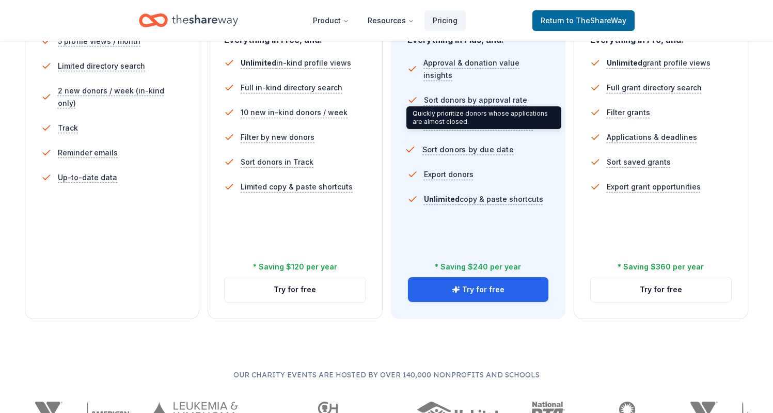
scroll to position [59, 0]
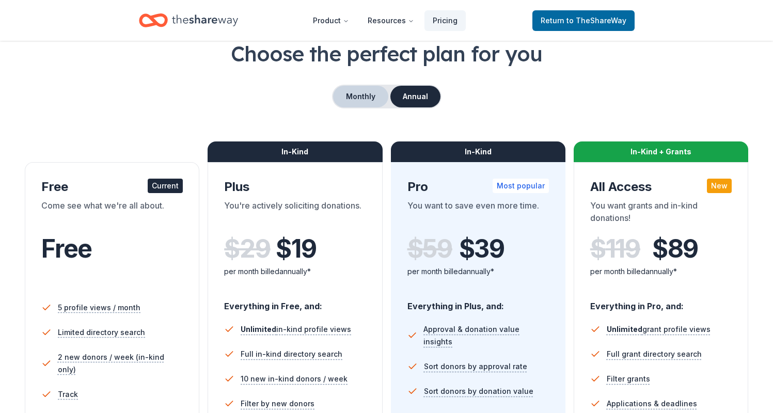
click at [374, 97] on button "Monthly" at bounding box center [360, 97] width 55 height 22
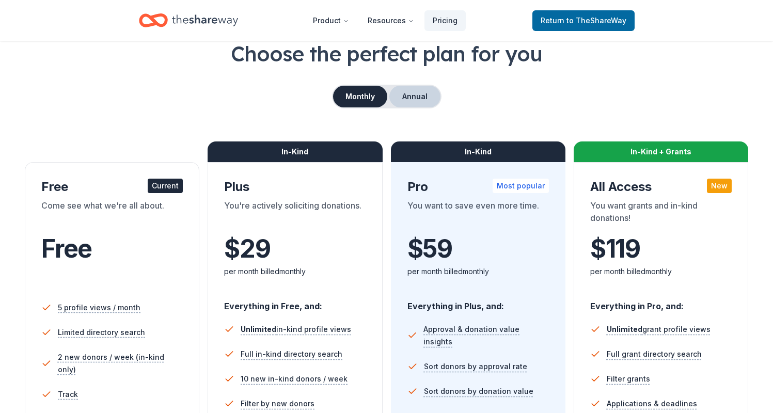
click at [405, 92] on button "Annual" at bounding box center [414, 97] width 51 height 22
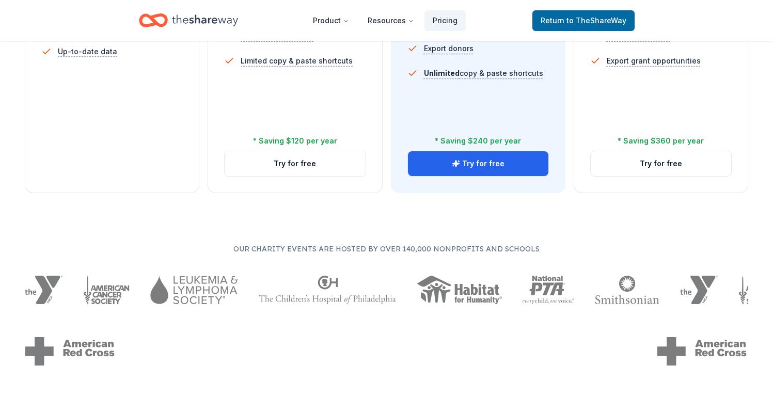
scroll to position [226, 0]
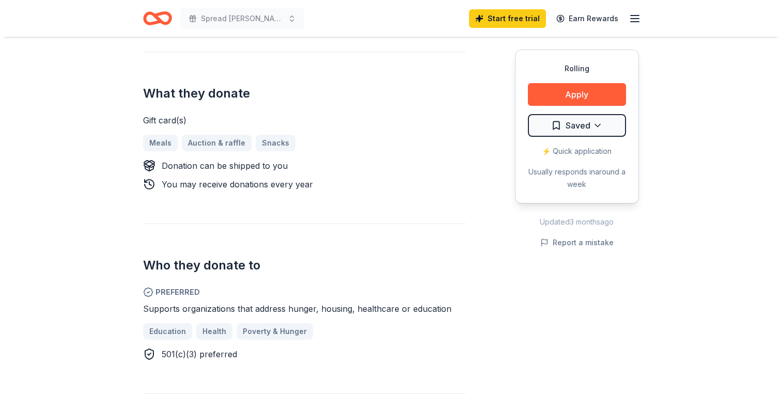
scroll to position [309, 0]
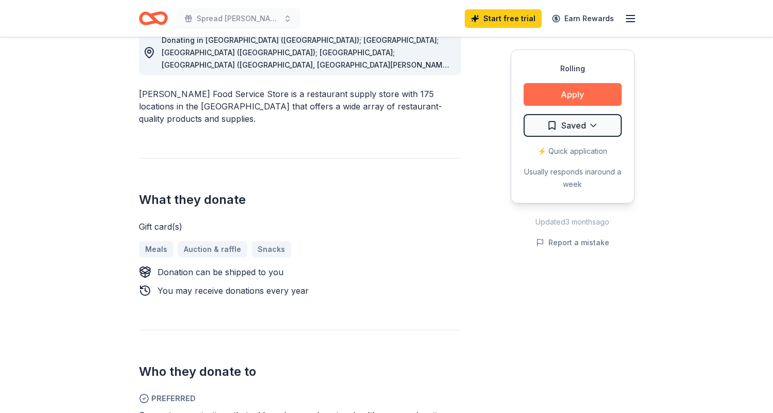
click at [574, 97] on button "Apply" at bounding box center [572, 94] width 98 height 23
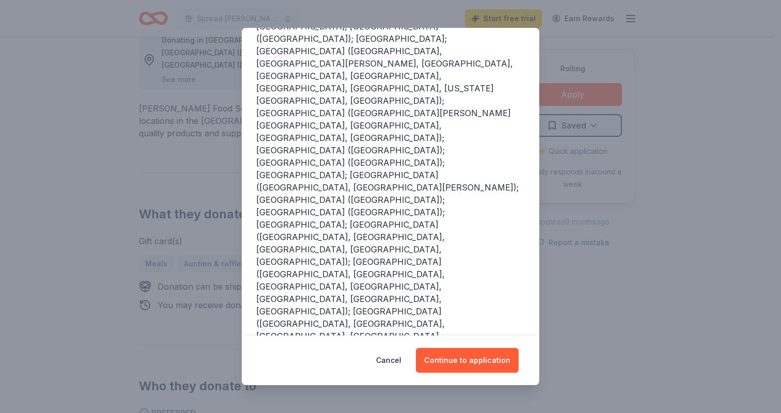
scroll to position [171, 0]
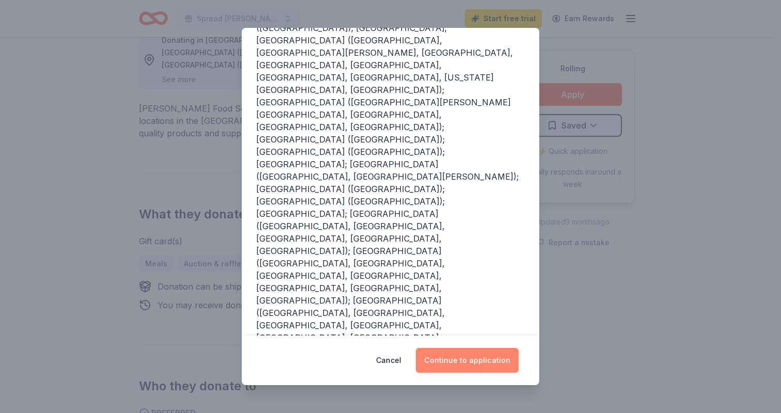
click at [482, 360] on button "Continue to application" at bounding box center [467, 360] width 103 height 25
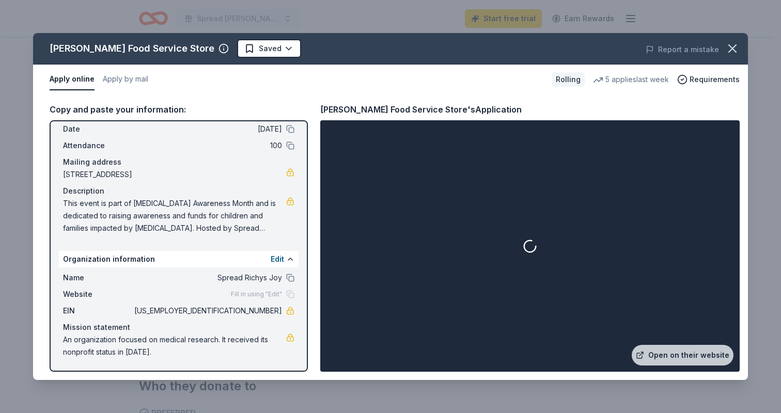
scroll to position [0, 0]
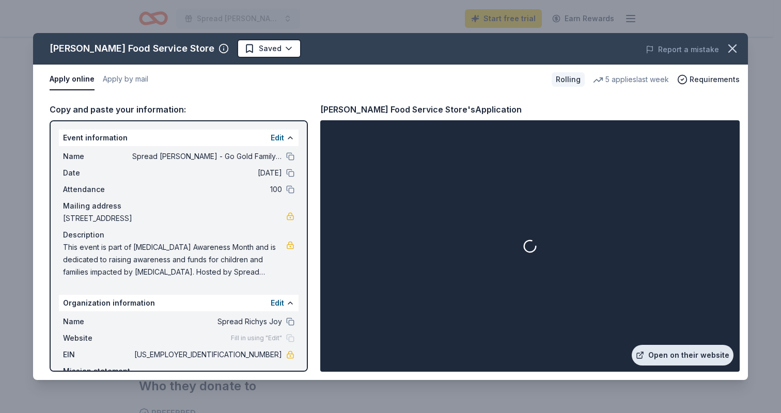
click at [694, 357] on link "Open on their website" at bounding box center [682, 355] width 102 height 21
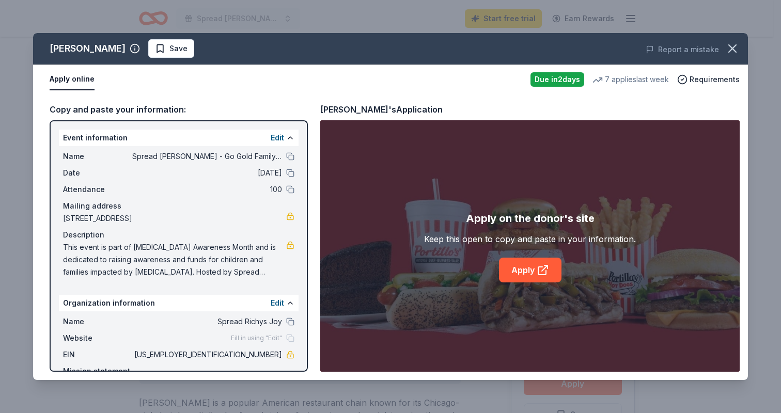
scroll to position [173, 0]
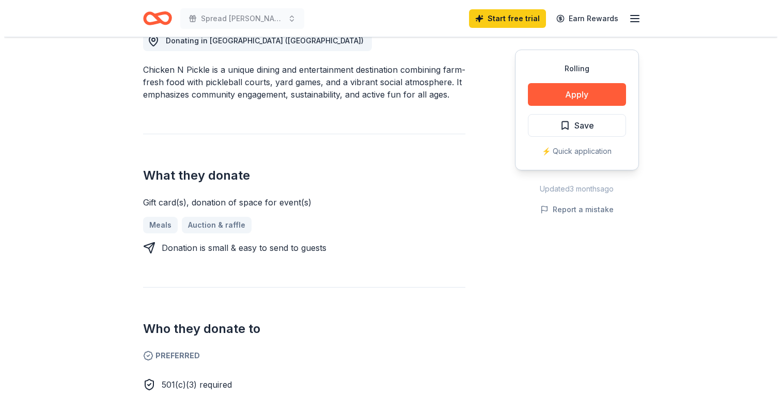
scroll to position [366, 0]
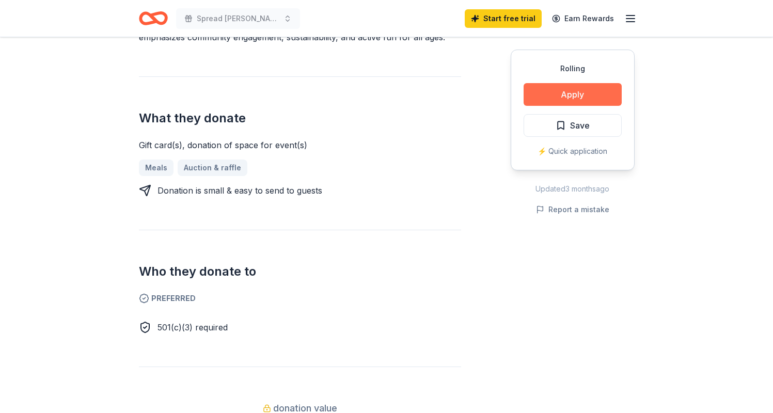
click at [596, 92] on button "Apply" at bounding box center [572, 94] width 98 height 23
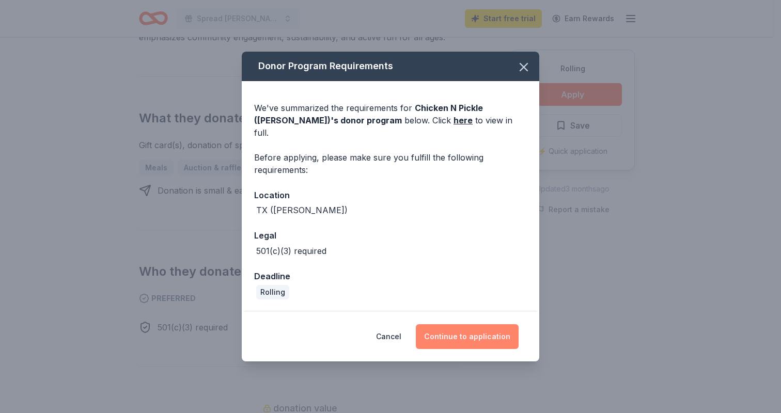
click at [467, 333] on button "Continue to application" at bounding box center [467, 336] width 103 height 25
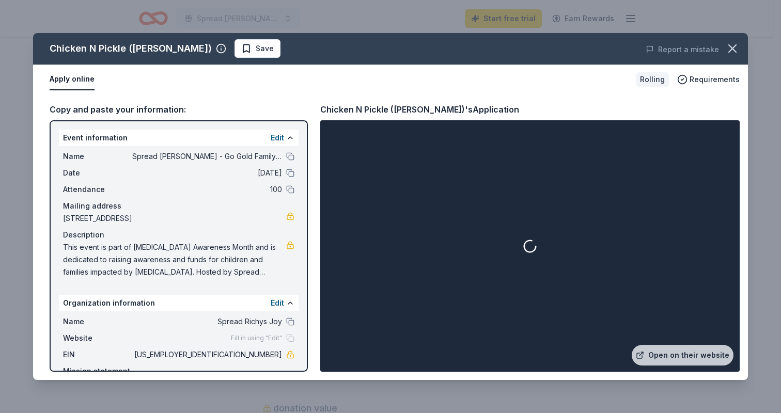
click at [675, 343] on div at bounding box center [529, 245] width 415 height 247
click at [674, 357] on link "Open on their website" at bounding box center [682, 355] width 102 height 21
